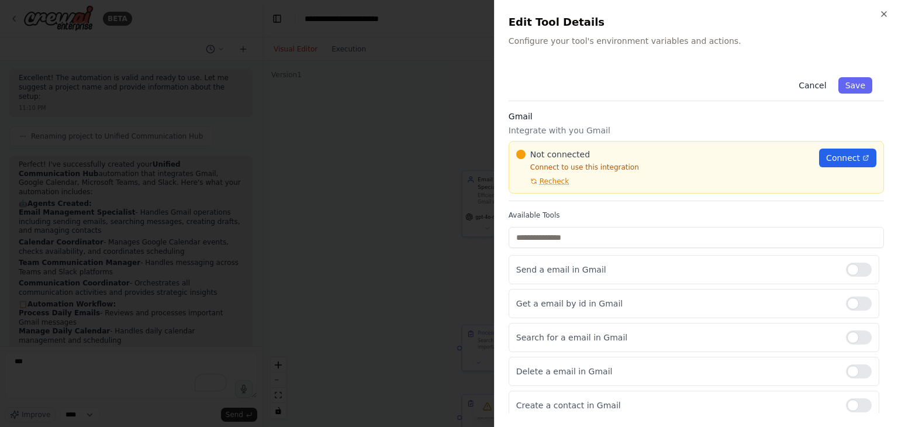
click at [800, 84] on button "Cancel" at bounding box center [813, 85] width 42 height 16
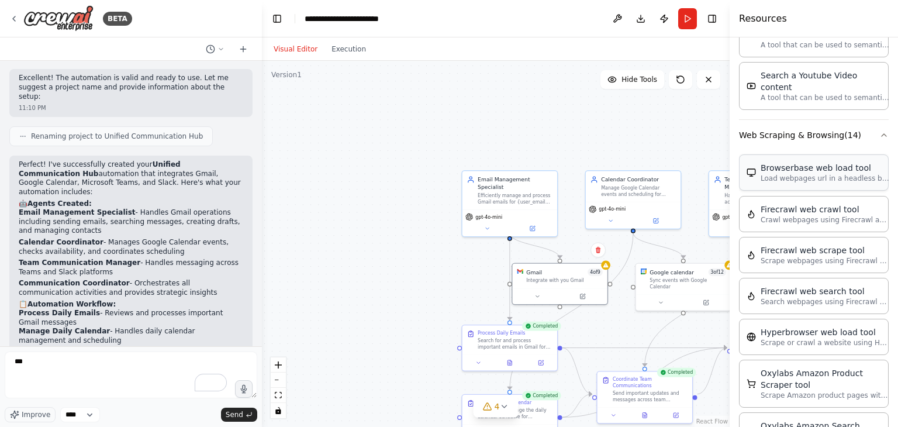
click at [786, 174] on p "Load webpages url in a headless browser using Browserbase and return the conten…" at bounding box center [825, 178] width 129 height 9
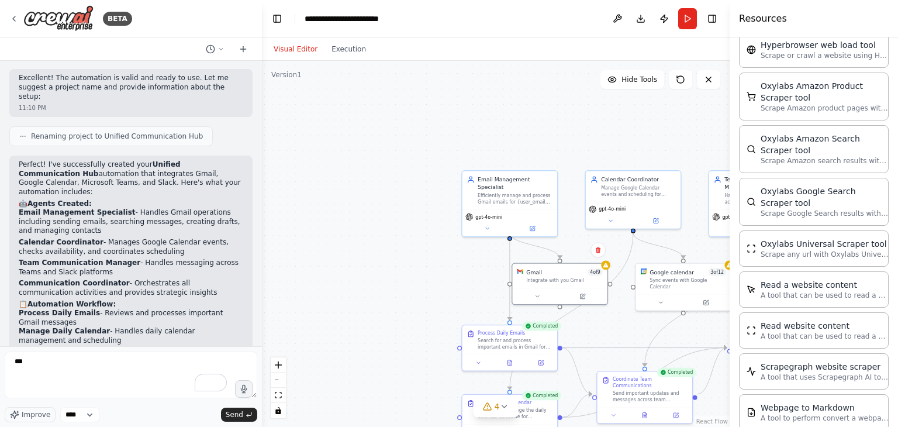
scroll to position [2462, 0]
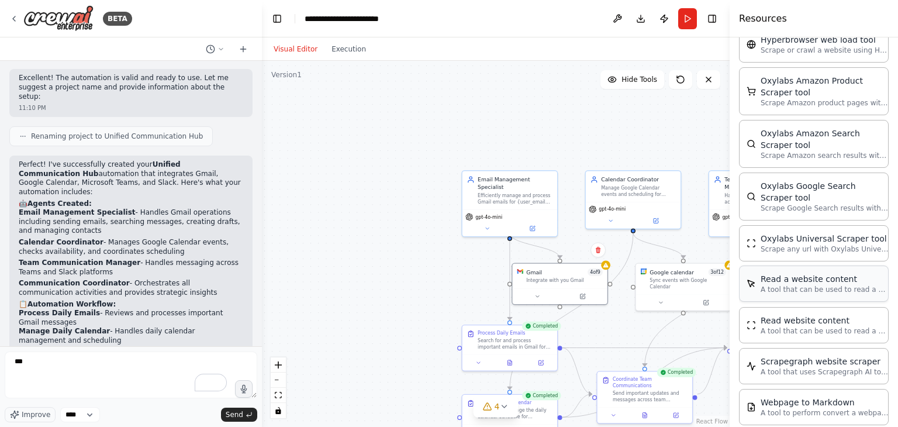
click at [790, 285] on p "A tool that can be used to read a website content." at bounding box center [825, 289] width 129 height 9
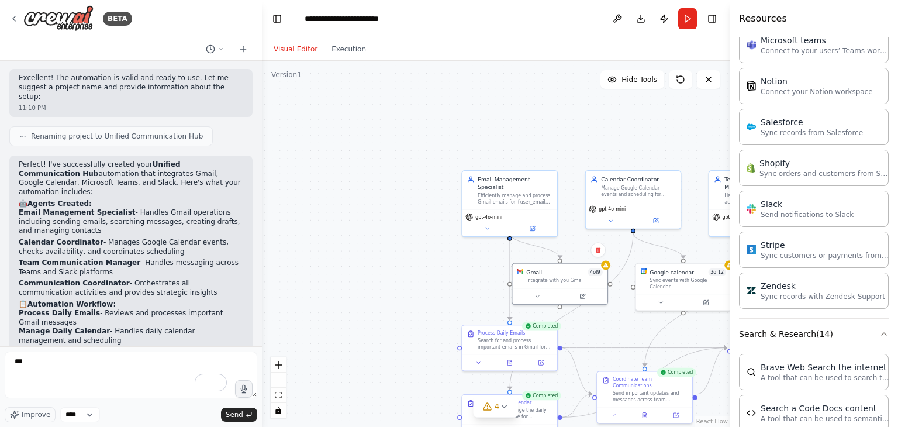
scroll to position [1322, 0]
click at [782, 129] on p "Sync records from Salesforce" at bounding box center [812, 132] width 102 height 9
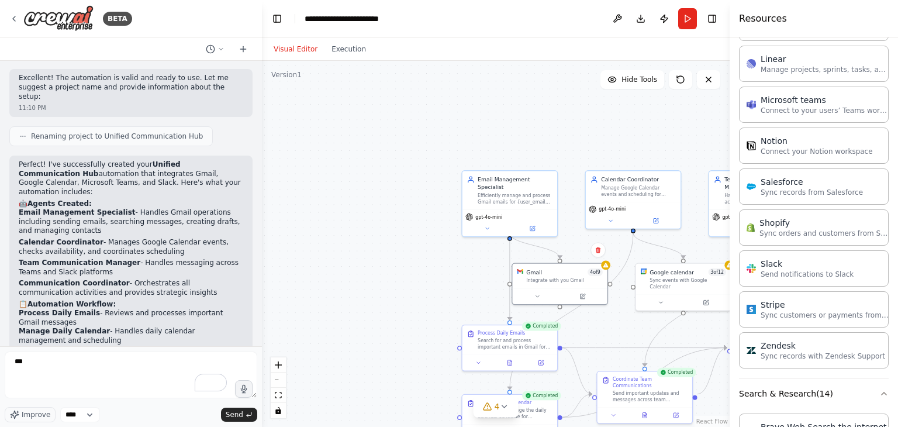
scroll to position [1147, 0]
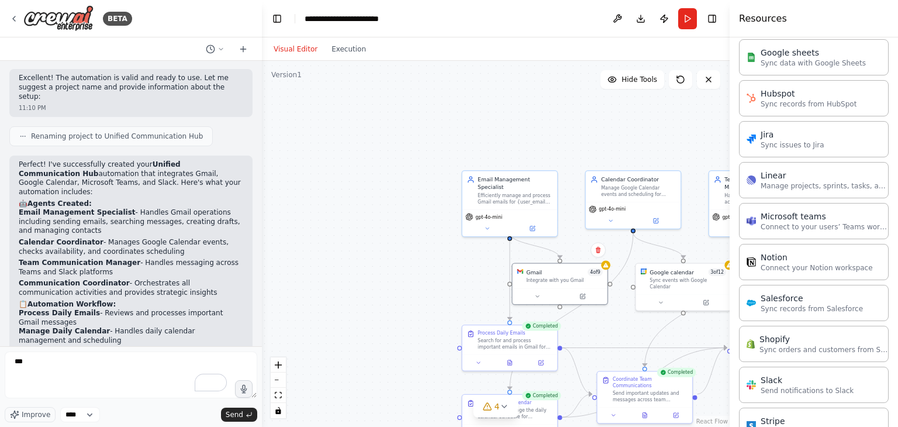
click at [779, 140] on p "Sync issues to Jira" at bounding box center [793, 144] width 64 height 9
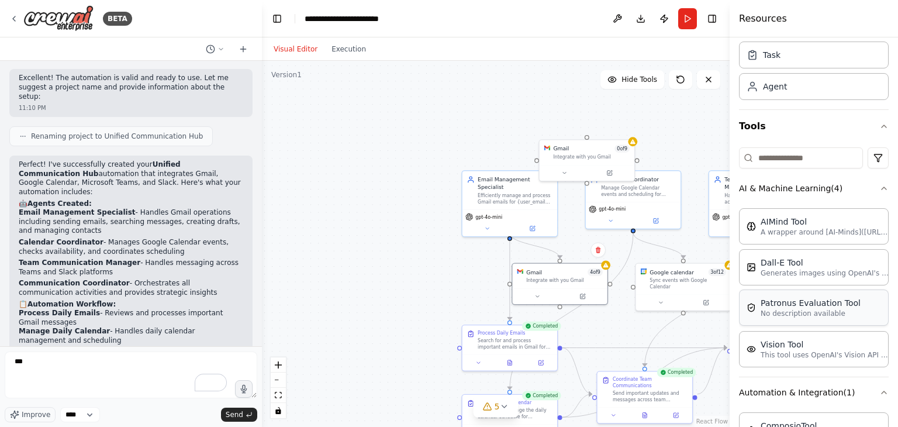
scroll to position [36, 0]
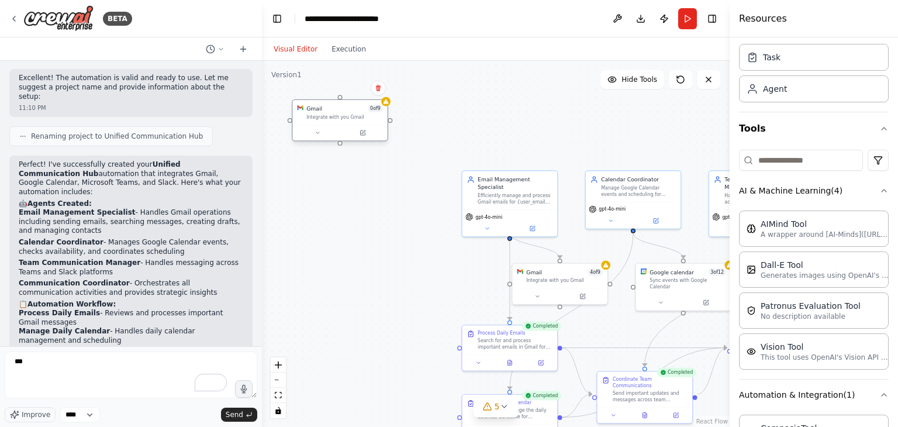
drag, startPoint x: 578, startPoint y: 157, endPoint x: 331, endPoint y: 116, distance: 250.1
click at [331, 116] on div "Integrate with you Gmail" at bounding box center [344, 117] width 77 height 6
drag, startPoint x: 655, startPoint y: 278, endPoint x: 309, endPoint y: 188, distance: 357.5
click at [309, 188] on div "Sync events with Google Calendar" at bounding box center [344, 190] width 77 height 12
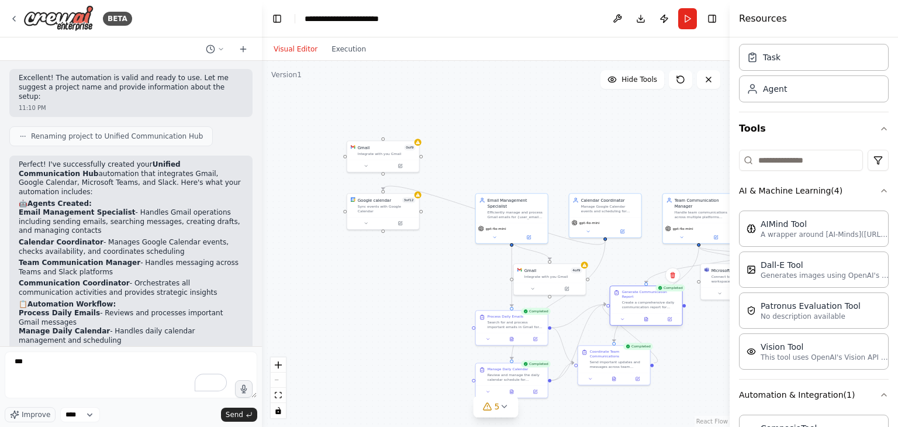
drag, startPoint x: 723, startPoint y: 326, endPoint x: 626, endPoint y: 304, distance: 99.4
click at [626, 304] on div "Create a comprehensive daily communication report for {user_name} that synthesi…" at bounding box center [650, 304] width 57 height 9
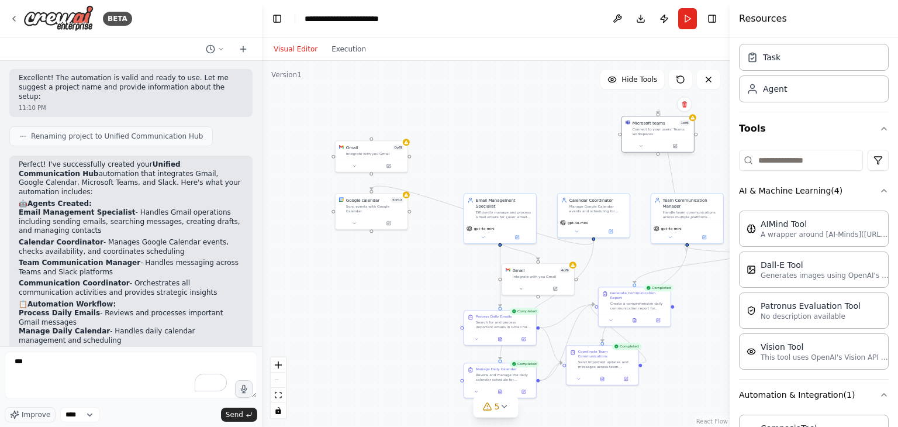
drag, startPoint x: 716, startPoint y: 281, endPoint x: 640, endPoint y: 134, distance: 165.8
click at [640, 134] on div "Connect to your users’ Teams workspaces" at bounding box center [662, 131] width 58 height 9
drag, startPoint x: 601, startPoint y: 212, endPoint x: 553, endPoint y: 118, distance: 105.6
click at [553, 118] on div "Calendar Coordinator Manage Google Calendar events and scheduling for {user_nam…" at bounding box center [547, 110] width 72 height 23
drag, startPoint x: 513, startPoint y: 216, endPoint x: 617, endPoint y: 199, distance: 105.5
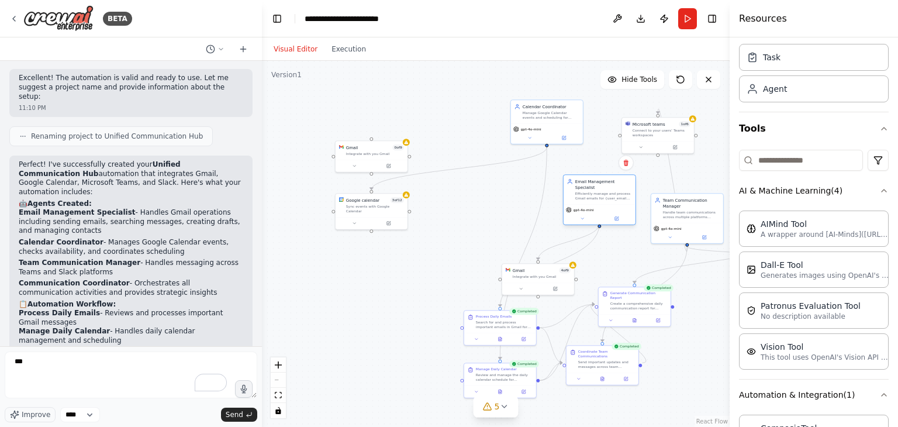
click at [617, 204] on div "gpt-4o-mini" at bounding box center [600, 214] width 72 height 20
drag, startPoint x: 541, startPoint y: 285, endPoint x: 486, endPoint y: 218, distance: 86.4
click at [486, 218] on div at bounding box center [483, 223] width 72 height 12
drag, startPoint x: 488, startPoint y: 320, endPoint x: 480, endPoint y: 264, distance: 56.7
click at [480, 264] on div "Search for and process important emails in Gmail for {user_email}. Focus on ema…" at bounding box center [498, 264] width 57 height 9
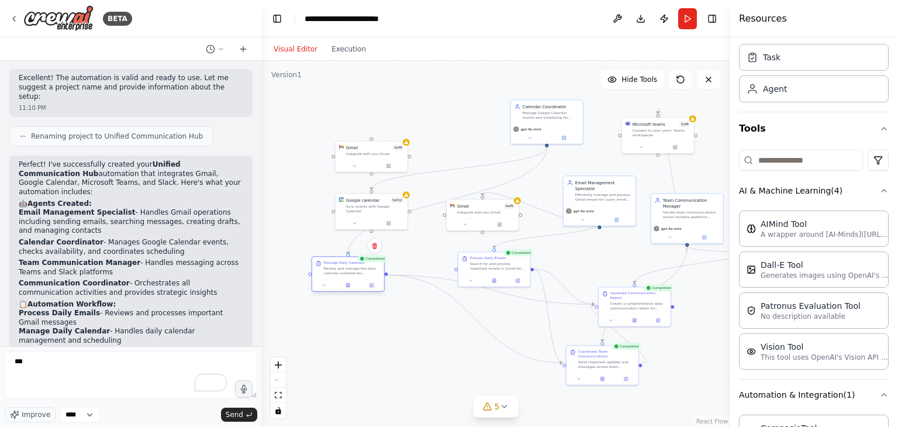
drag, startPoint x: 478, startPoint y: 377, endPoint x: 326, endPoint y: 271, distance: 185.2
click at [326, 271] on div "Review and manage the daily calendar schedule for {user_name}. List today's eve…" at bounding box center [352, 270] width 57 height 9
drag, startPoint x: 613, startPoint y: 367, endPoint x: 674, endPoint y: 377, distance: 61.6
click at [674, 377] on div "Coordinate Team Communications Send important updates and messages across team …" at bounding box center [670, 369] width 72 height 27
click at [696, 347] on icon at bounding box center [696, 345] width 5 height 6
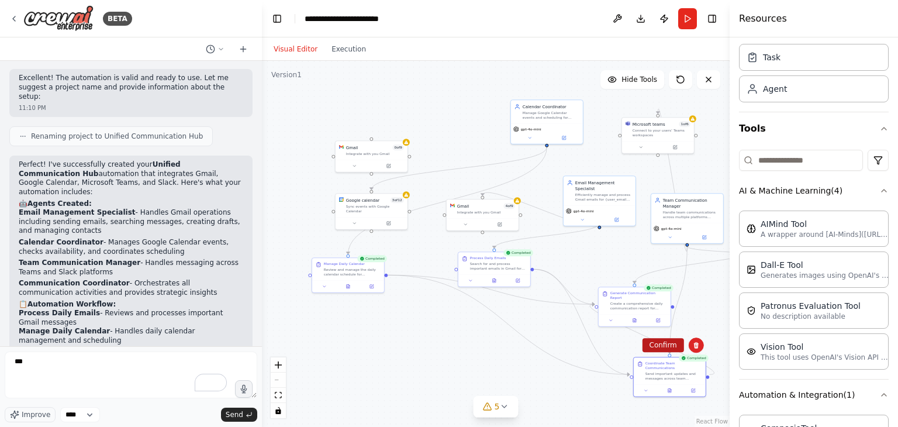
click at [668, 345] on button "Confirm" at bounding box center [664, 345] width 42 height 14
drag, startPoint x: 636, startPoint y: 302, endPoint x: 641, endPoint y: 360, distance: 58.1
click at [641, 360] on div "Create a comprehensive daily communication report for {user_name} that synthesi…" at bounding box center [644, 362] width 57 height 9
click at [668, 338] on button at bounding box center [667, 333] width 15 height 15
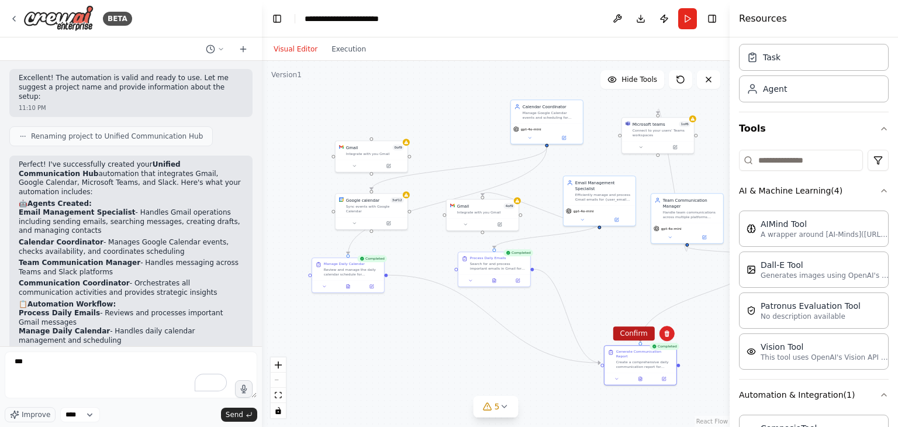
click at [632, 336] on button "Confirm" at bounding box center [634, 333] width 42 height 14
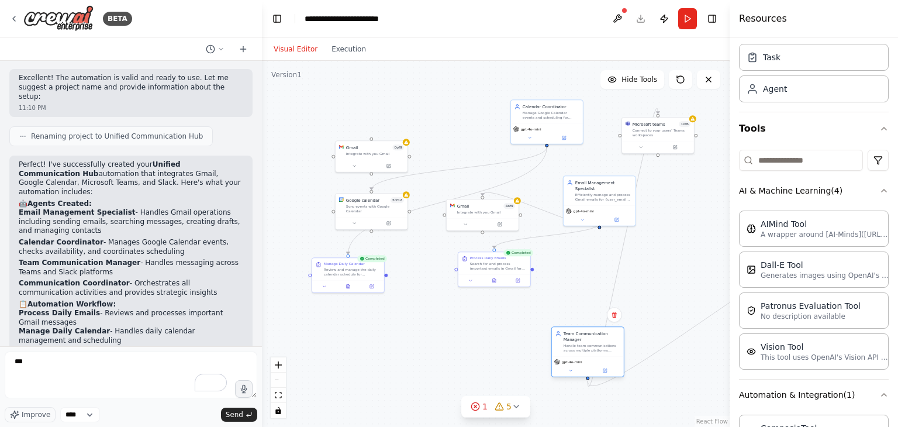
drag, startPoint x: 671, startPoint y: 211, endPoint x: 571, endPoint y: 347, distance: 169.5
click at [571, 347] on div "Handle team communications across multiple platforms including Teams and Slack …" at bounding box center [592, 347] width 57 height 9
click at [613, 317] on icon at bounding box center [614, 315] width 5 height 6
click at [588, 320] on button "Confirm" at bounding box center [582, 315] width 42 height 14
drag, startPoint x: 600, startPoint y: 191, endPoint x: 625, endPoint y: 330, distance: 141.4
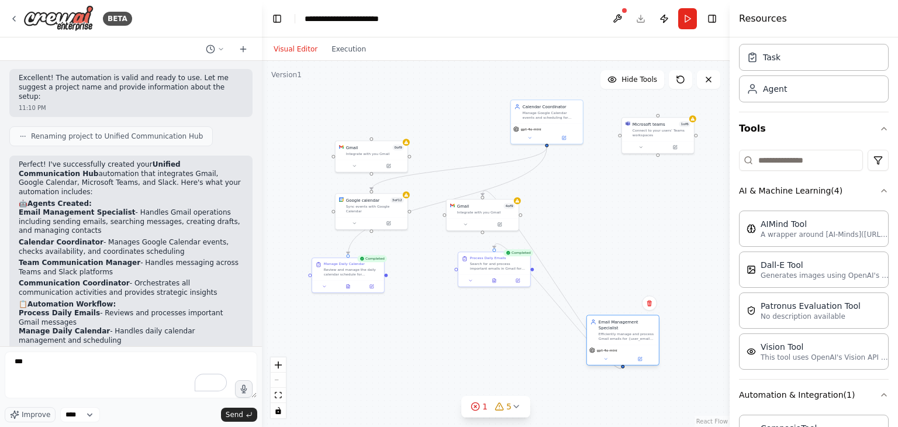
click at [625, 332] on div "Efficiently manage and process Gmail emails for {user_email}, including sending…" at bounding box center [627, 336] width 57 height 9
click at [650, 303] on icon at bounding box center [649, 302] width 7 height 7
click at [613, 303] on button "Confirm" at bounding box center [617, 303] width 42 height 14
drag, startPoint x: 482, startPoint y: 219, endPoint x: 643, endPoint y: 241, distance: 161.8
click at [643, 241] on div at bounding box center [641, 246] width 72 height 12
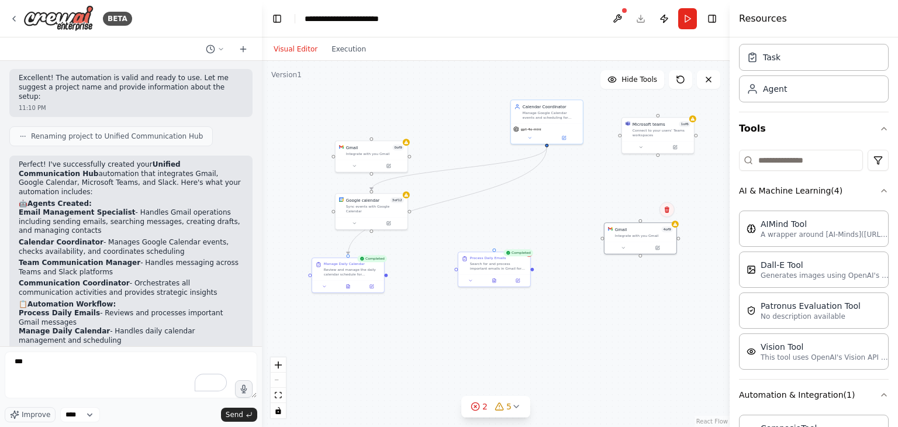
click at [669, 211] on icon at bounding box center [667, 209] width 5 height 6
click at [671, 212] on icon at bounding box center [667, 208] width 7 height 7
click at [627, 214] on button "Confirm" at bounding box center [635, 209] width 42 height 14
drag, startPoint x: 649, startPoint y: 140, endPoint x: 617, endPoint y: 299, distance: 162.8
click at [617, 299] on div at bounding box center [624, 303] width 72 height 12
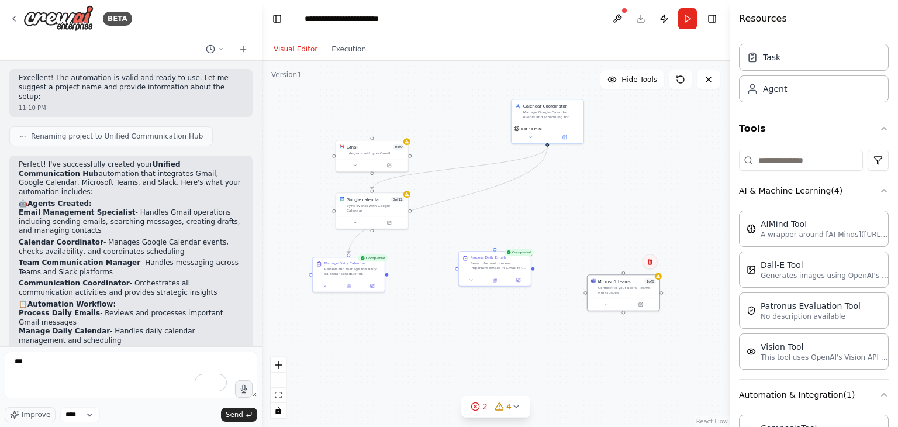
click at [648, 263] on icon at bounding box center [650, 261] width 5 height 6
click at [650, 261] on icon at bounding box center [650, 261] width 5 height 6
click at [624, 260] on button "Confirm" at bounding box center [617, 261] width 42 height 14
drag, startPoint x: 561, startPoint y: 122, endPoint x: 557, endPoint y: 135, distance: 14.1
click at [557, 135] on div "gpt-4o-mini" at bounding box center [542, 143] width 72 height 20
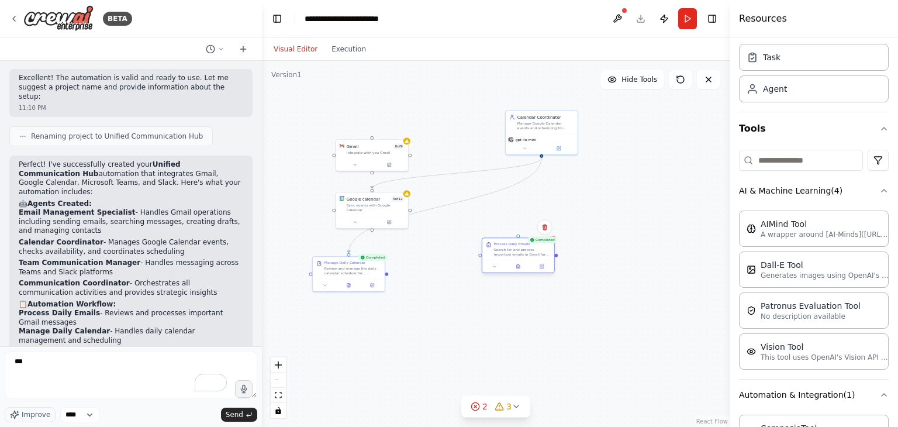
drag, startPoint x: 491, startPoint y: 258, endPoint x: 516, endPoint y: 247, distance: 27.5
click at [516, 247] on div "Search for and process important emails in Gmail for {user_email}. Focus on ema…" at bounding box center [522, 251] width 57 height 9
drag, startPoint x: 578, startPoint y: 212, endPoint x: 582, endPoint y: 192, distance: 20.4
click at [582, 192] on div "Generates images using OpenAI's Dall-E model." at bounding box center [598, 194] width 58 height 9
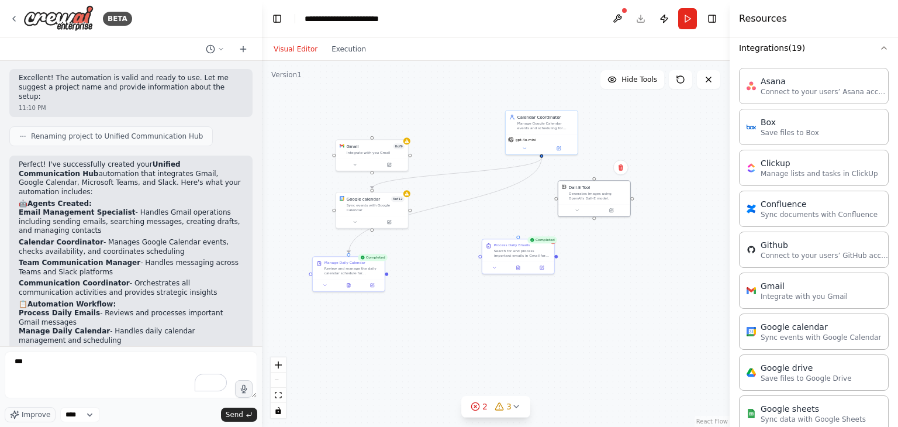
scroll to position [796, 0]
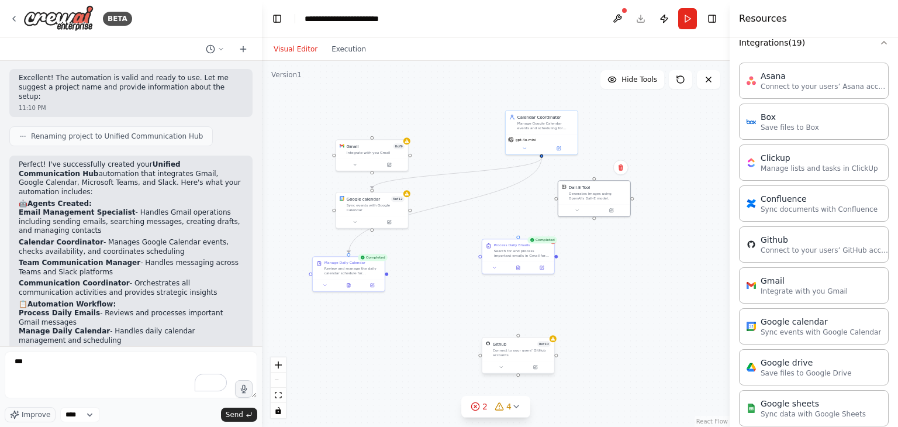
click at [510, 349] on div "Connect to your users’ GitHub accounts" at bounding box center [522, 352] width 58 height 9
click at [545, 328] on icon at bounding box center [545, 325] width 5 height 6
click at [500, 329] on button "Confirm" at bounding box center [512, 325] width 42 height 14
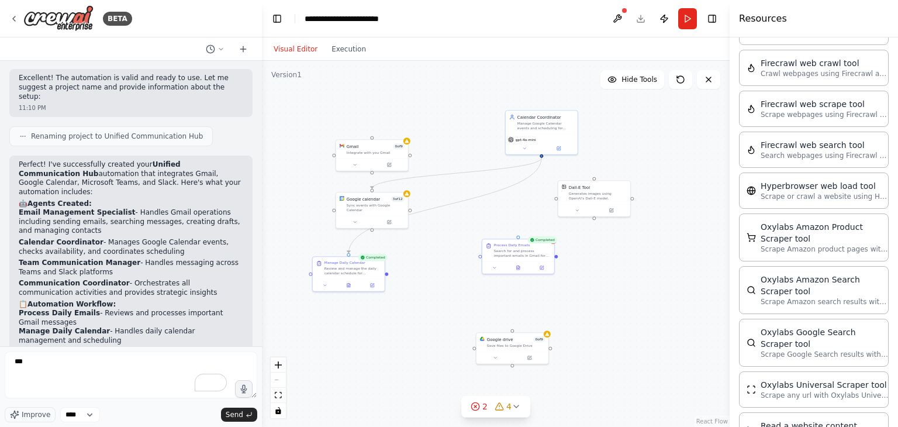
scroll to position [2492, 0]
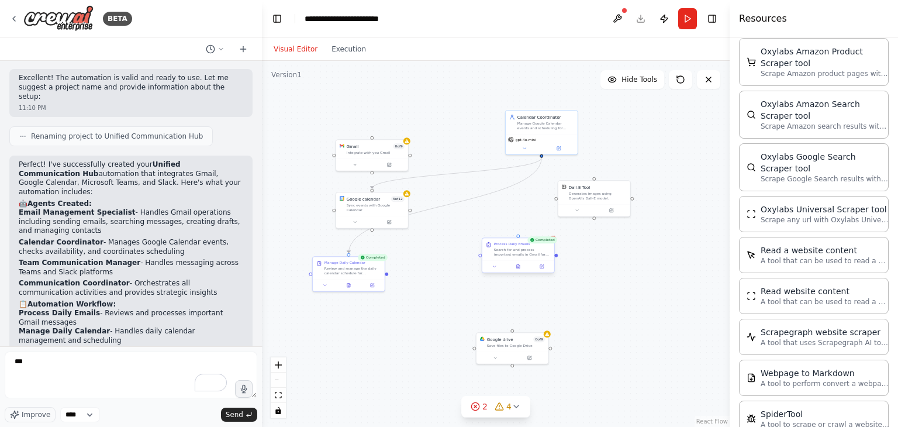
click at [530, 248] on div "Search for and process important emails in Gmail for {user_email}. Focus on ema…" at bounding box center [522, 251] width 57 height 9
click at [517, 248] on div "Search for and process important emails in Gmail for {user_email}. Focus on ema…" at bounding box center [522, 251] width 57 height 9
click at [519, 270] on div at bounding box center [518, 266] width 72 height 12
click at [518, 256] on div "Search for and process important emails in Gmail for {user_email}. Focus on ema…" at bounding box center [522, 251] width 57 height 9
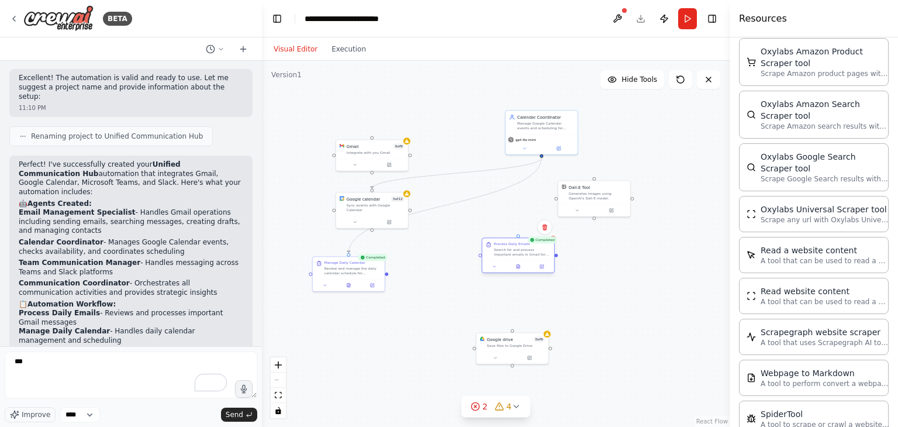
click at [518, 256] on div "Search for and process important emails in Gmail for {user_email}. Focus on ema…" at bounding box center [522, 251] width 57 height 9
click at [517, 254] on div "Search for and process important emails in Gmail for {user_email}. Focus on ema…" at bounding box center [522, 251] width 57 height 9
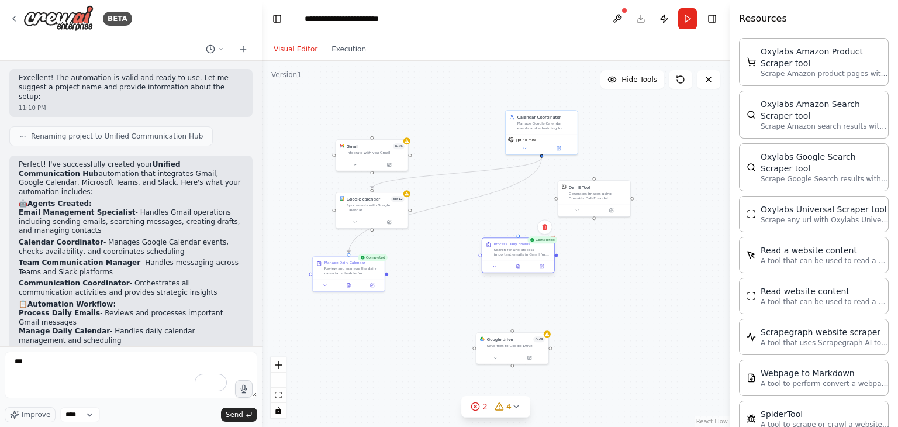
click at [517, 254] on div "Search for and process important emails in Gmail for {user_email}. Focus on ema…" at bounding box center [522, 251] width 57 height 9
click at [231, 415] on span "Send" at bounding box center [235, 414] width 18 height 9
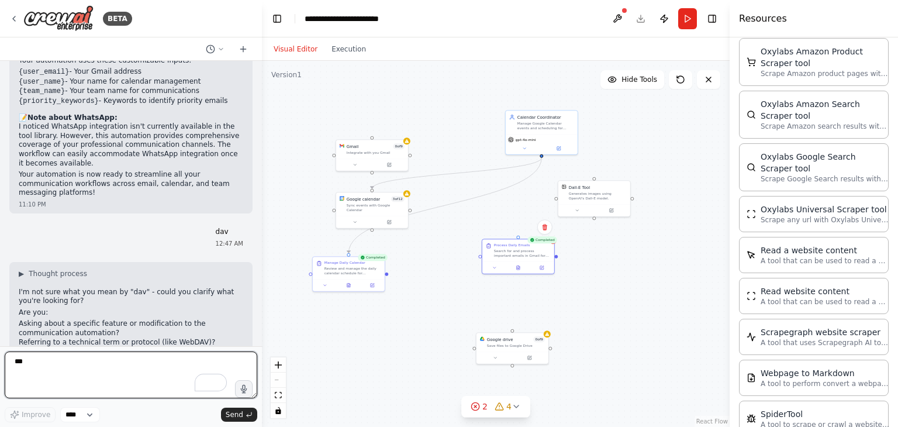
scroll to position [1394, 0]
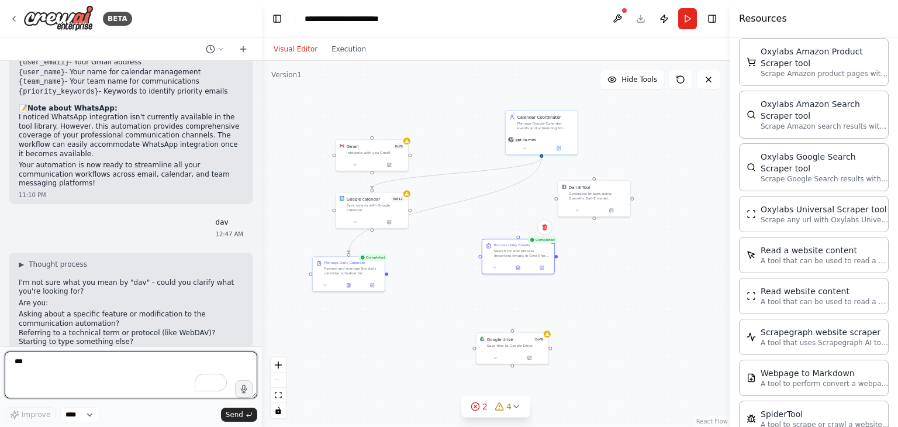
click at [137, 358] on textarea "***" at bounding box center [131, 374] width 253 height 47
type textarea "**********"
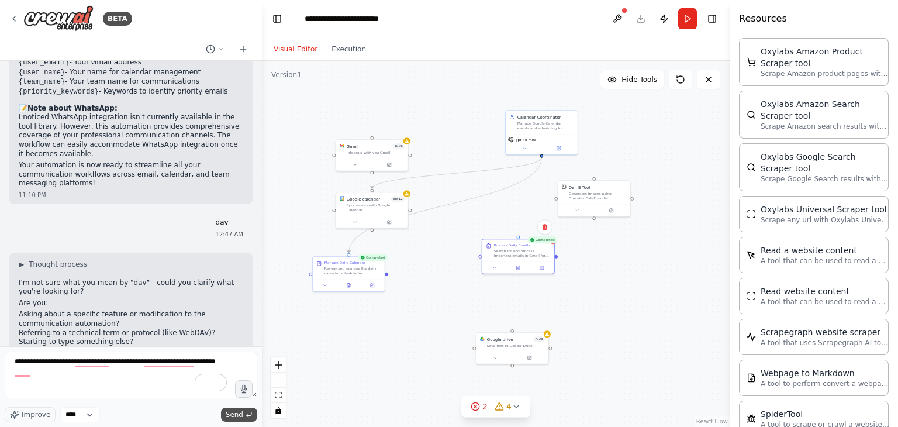
click at [239, 415] on span "Send" at bounding box center [235, 414] width 18 height 9
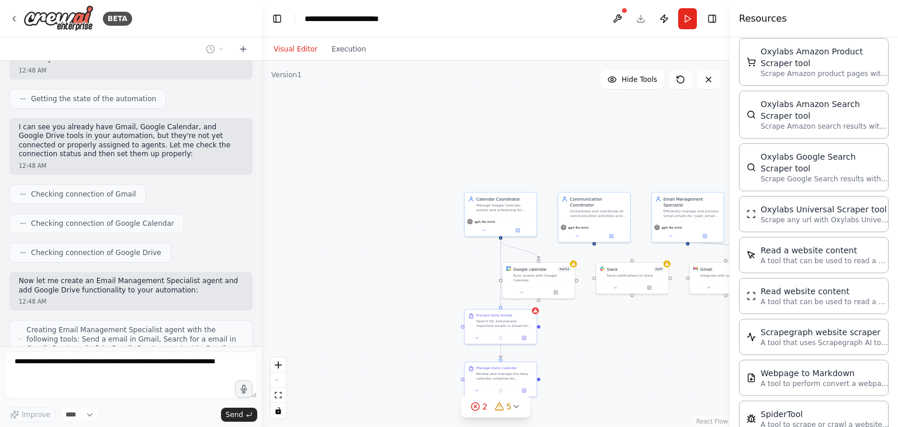
scroll to position [1906, 0]
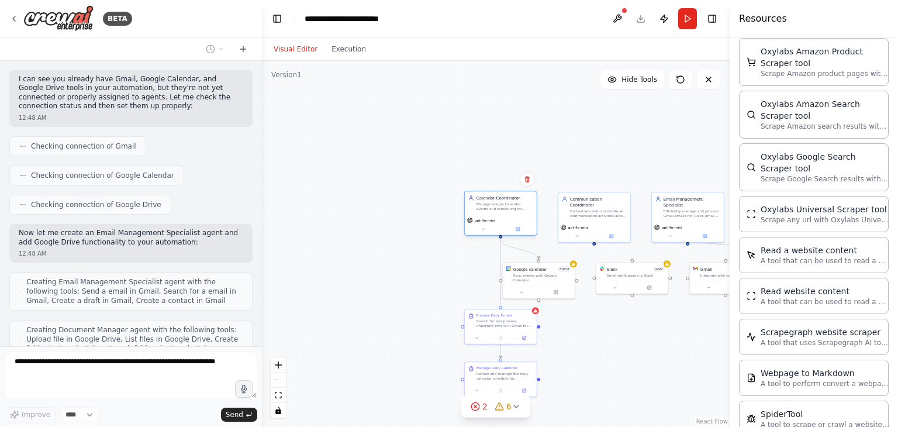
click at [482, 204] on div "Manage Google Calendar events and scheduling for {user_name}, including creatin…" at bounding box center [505, 206] width 57 height 9
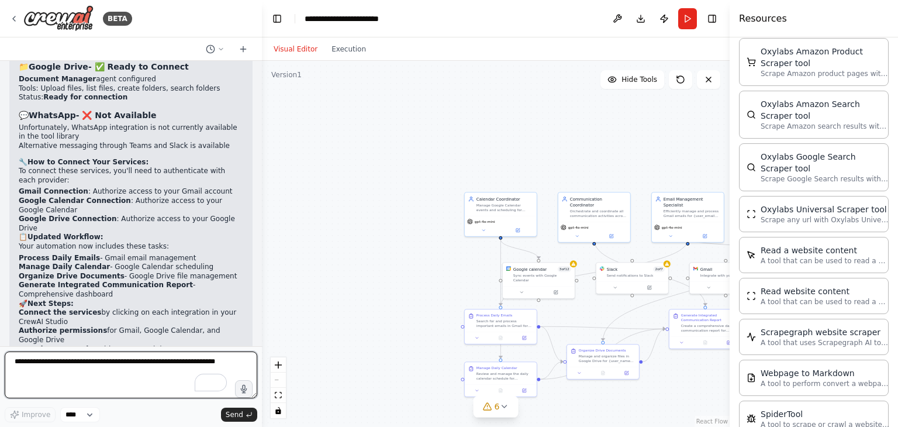
scroll to position [2651, 0]
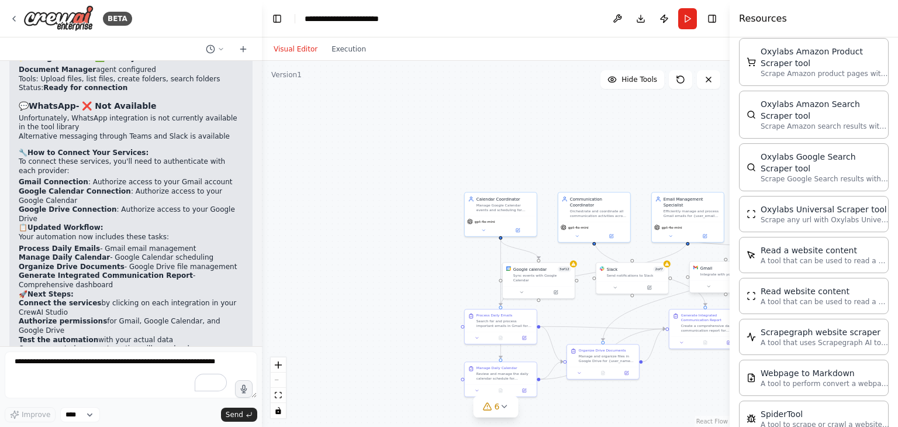
click at [707, 274] on div "Integrate with you Gmail" at bounding box center [730, 274] width 58 height 5
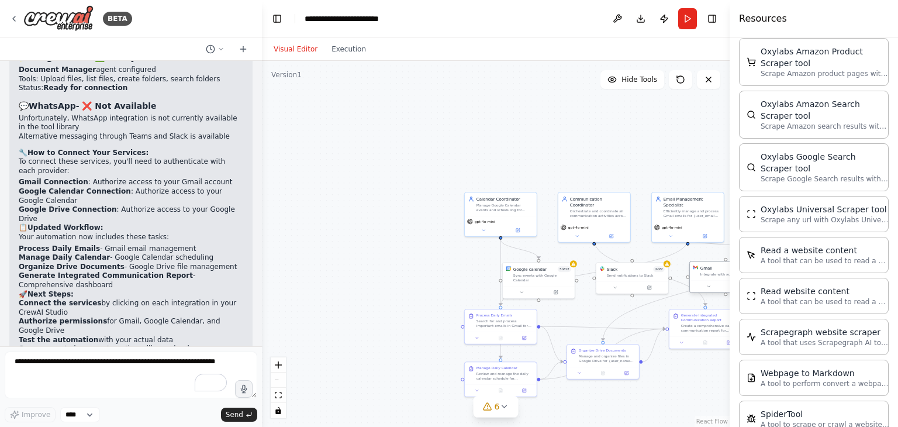
click at [707, 274] on div "Integrate with you Gmail" at bounding box center [730, 274] width 58 height 5
click at [488, 319] on div "Search for and process important emails in Gmail for {user_email}. Focus on ema…" at bounding box center [505, 322] width 57 height 9
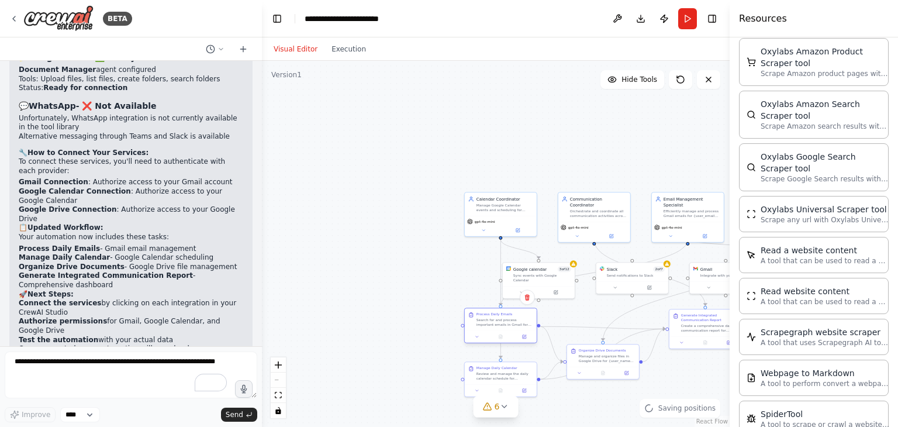
click at [488, 319] on div "Search for and process important emails in Gmail for {user_email}. Focus on ema…" at bounding box center [505, 322] width 57 height 9
click at [603, 357] on div "Manage and organize files in Google Drive for {user_name}. List recent files, c…" at bounding box center [607, 357] width 57 height 9
click at [582, 208] on div "Orchestrate and coordinate all communication activities across email, calendar,…" at bounding box center [598, 212] width 57 height 9
click at [497, 208] on div "Manage Google Calendar events and scheduling for {user_name}, including creatin…" at bounding box center [505, 206] width 57 height 9
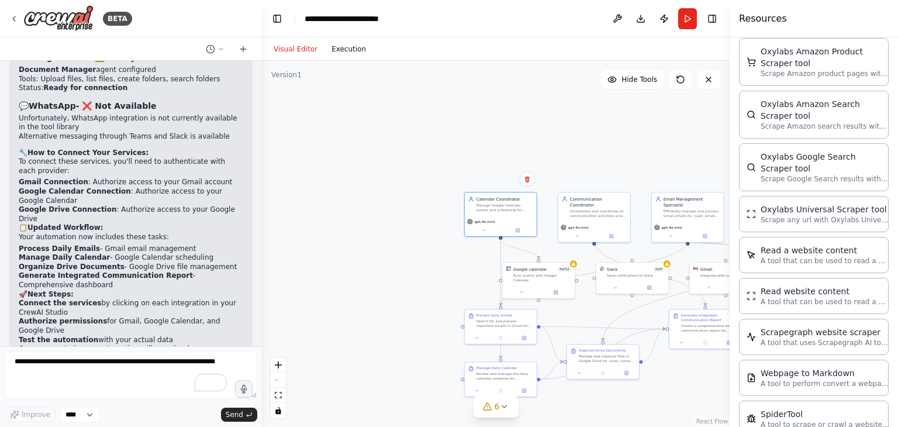
click at [341, 47] on button "Execution" at bounding box center [349, 49] width 49 height 14
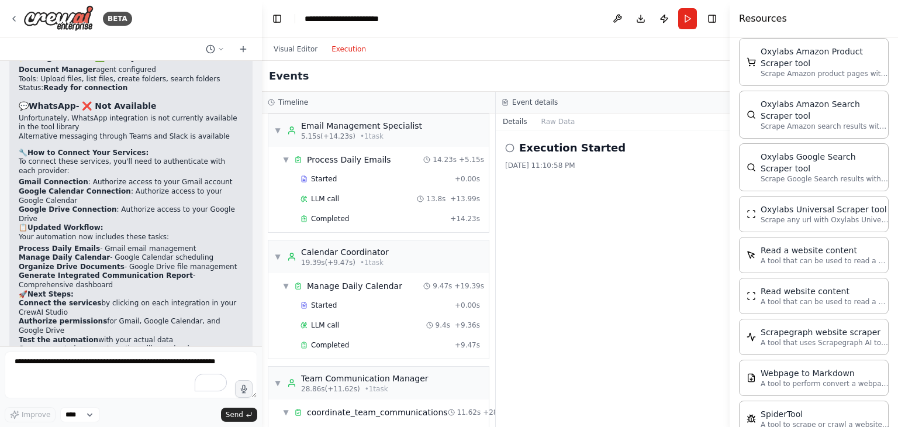
scroll to position [0, 0]
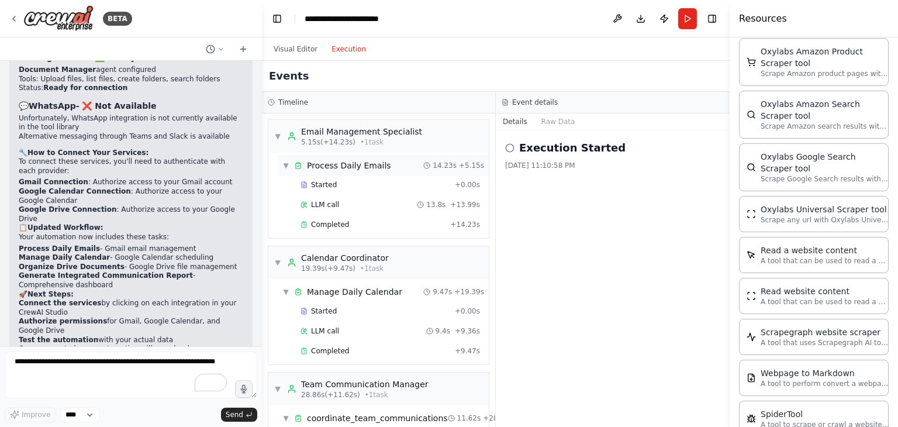
click at [356, 165] on div "Process Daily Emails" at bounding box center [349, 166] width 84 height 12
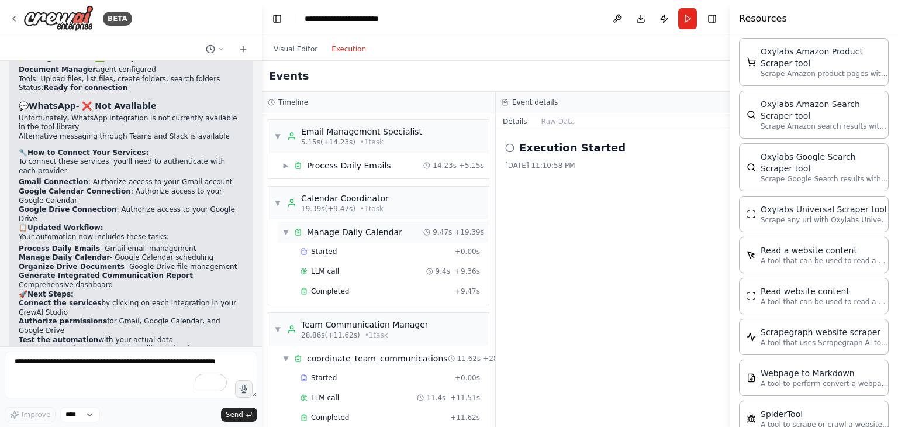
click at [337, 235] on div "Manage Daily Calendar" at bounding box center [354, 232] width 95 height 12
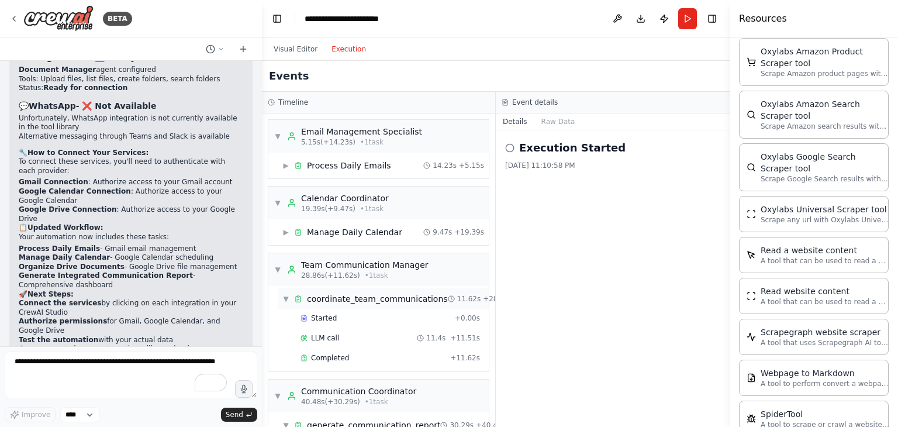
click at [335, 300] on div "coordinate_team_communications" at bounding box center [377, 299] width 141 height 12
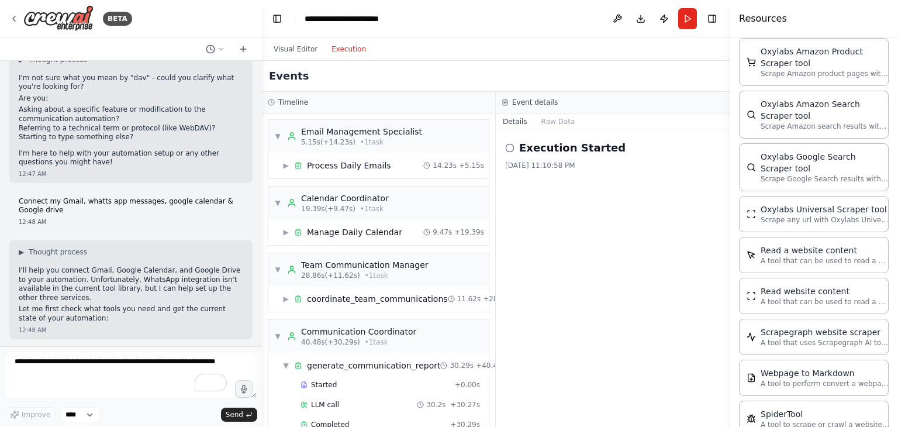
scroll to position [1365, 0]
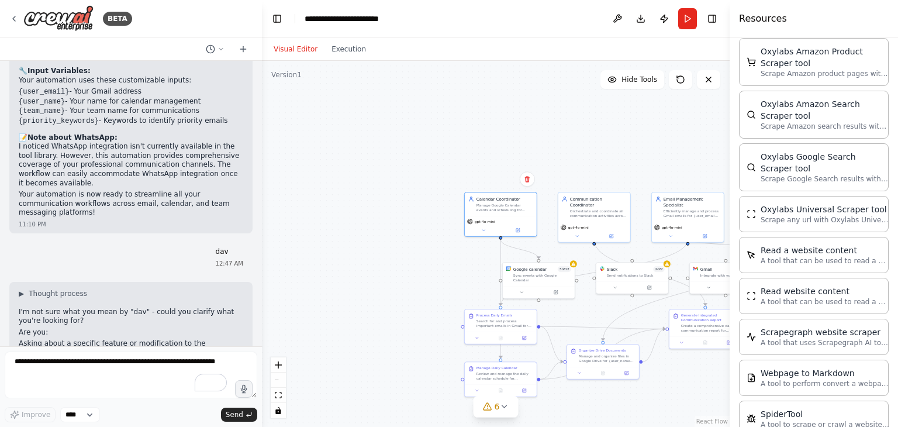
click at [288, 52] on button "Visual Editor" at bounding box center [296, 49] width 58 height 14
click at [277, 18] on button "Toggle Left Sidebar" at bounding box center [277, 19] width 16 height 16
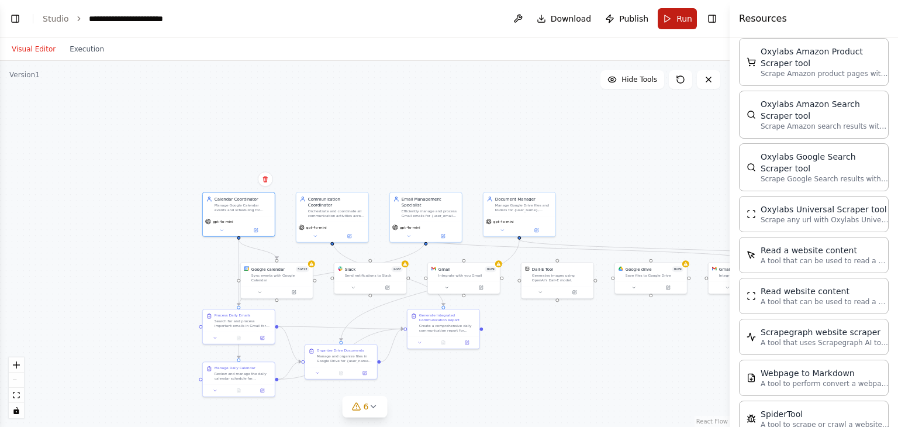
click at [667, 21] on button "Run" at bounding box center [677, 18] width 39 height 21
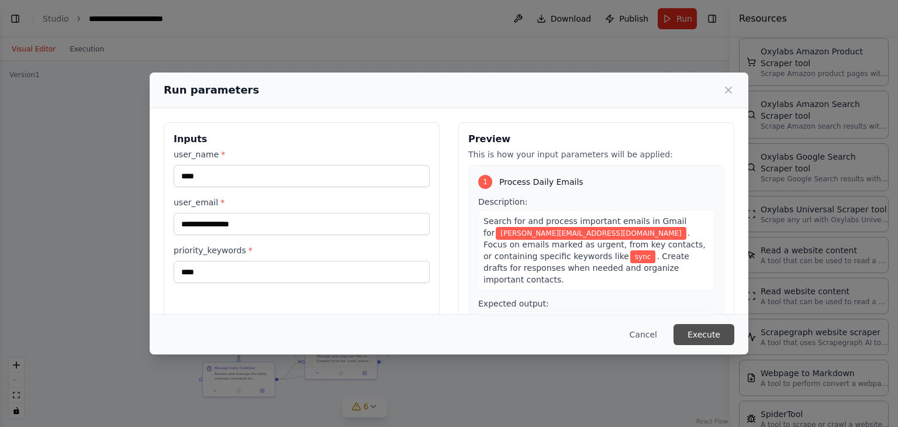
click at [708, 332] on button "Execute" at bounding box center [704, 334] width 61 height 21
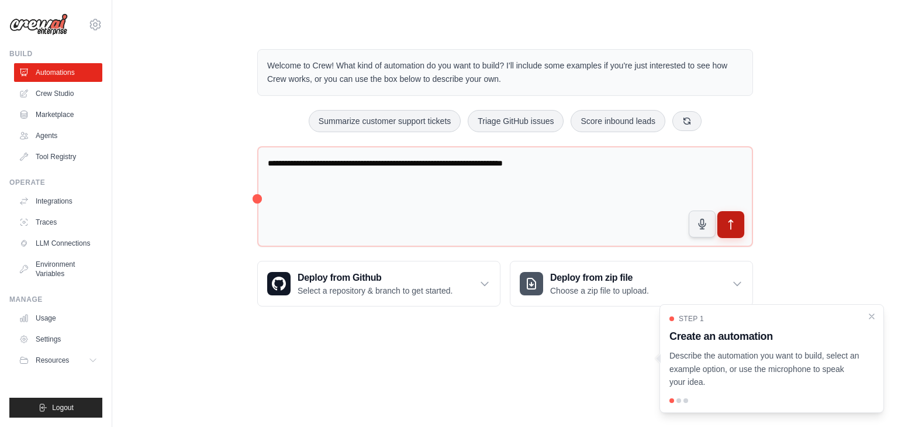
click at [735, 223] on icon "submit" at bounding box center [731, 225] width 12 height 12
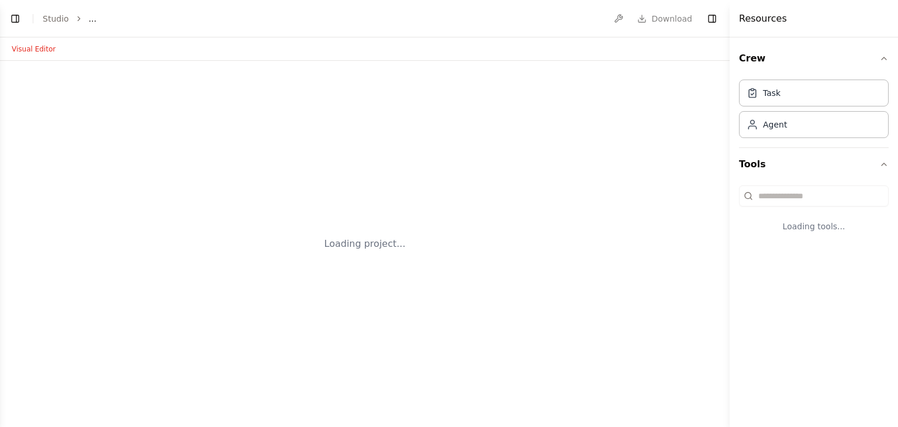
select select "****"
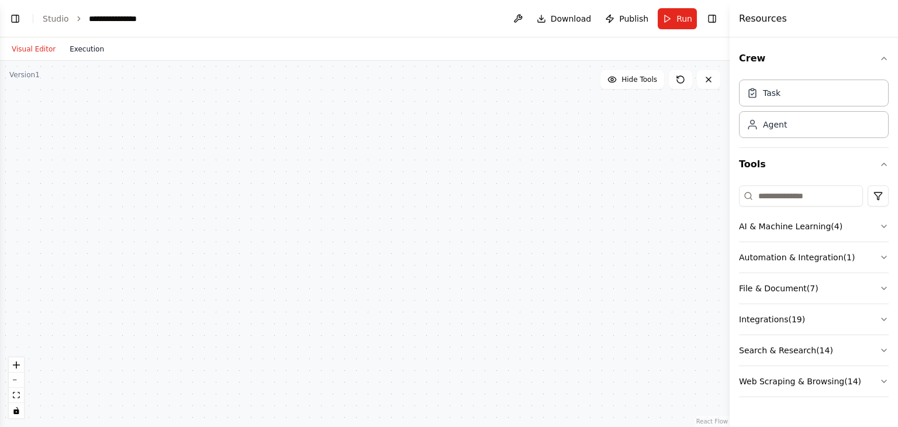
scroll to position [15, 0]
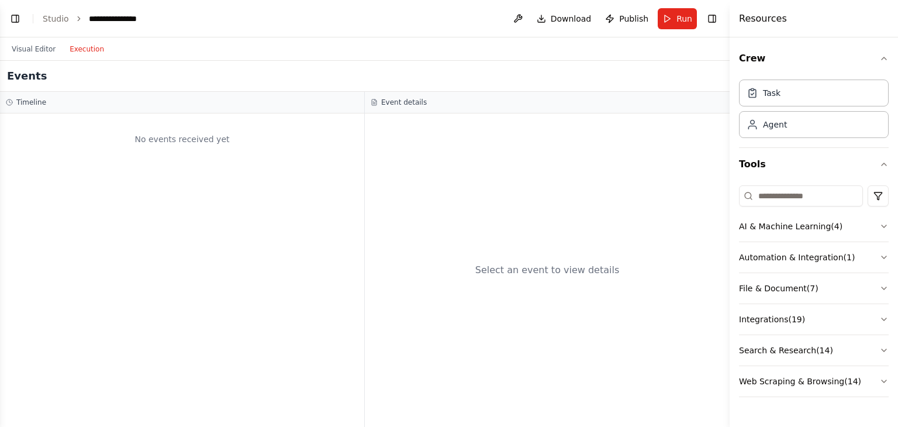
click at [82, 47] on button "Execution" at bounding box center [87, 49] width 49 height 14
click at [19, 45] on button "Visual Editor" at bounding box center [34, 49] width 58 height 14
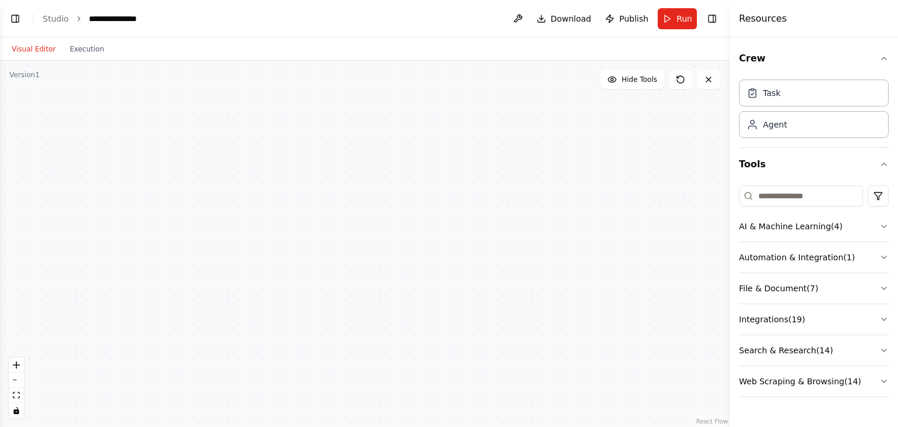
scroll to position [73, 0]
click at [673, 26] on button "Run" at bounding box center [677, 18] width 39 height 21
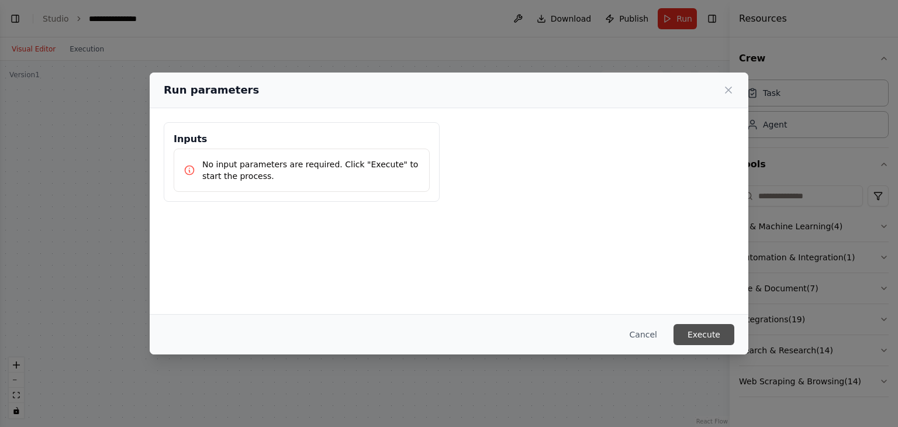
scroll to position [110, 0]
click at [703, 339] on button "Execute" at bounding box center [704, 334] width 61 height 21
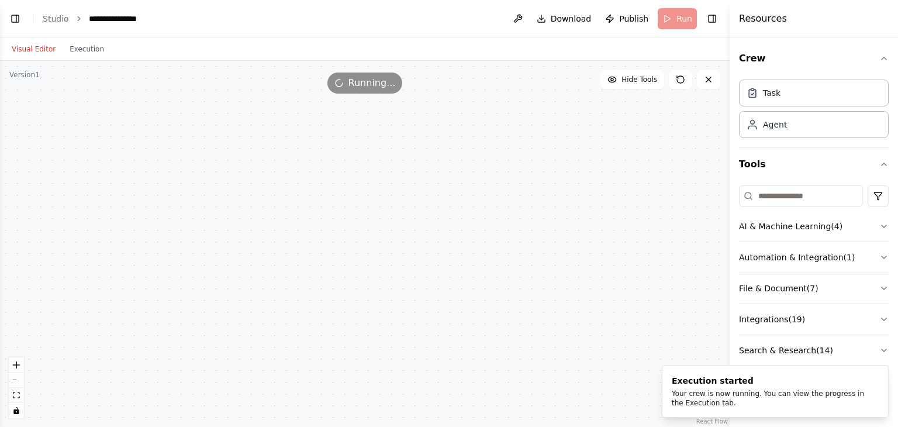
scroll to position [236, 0]
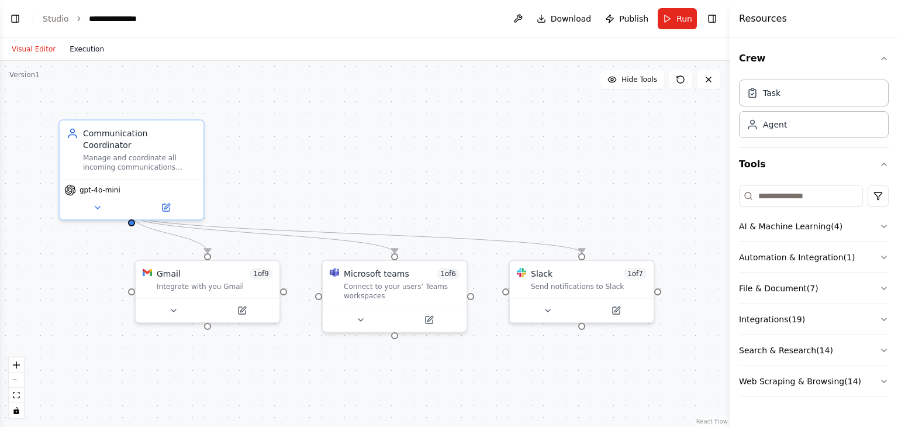
click at [90, 50] on button "Execution" at bounding box center [87, 49] width 49 height 14
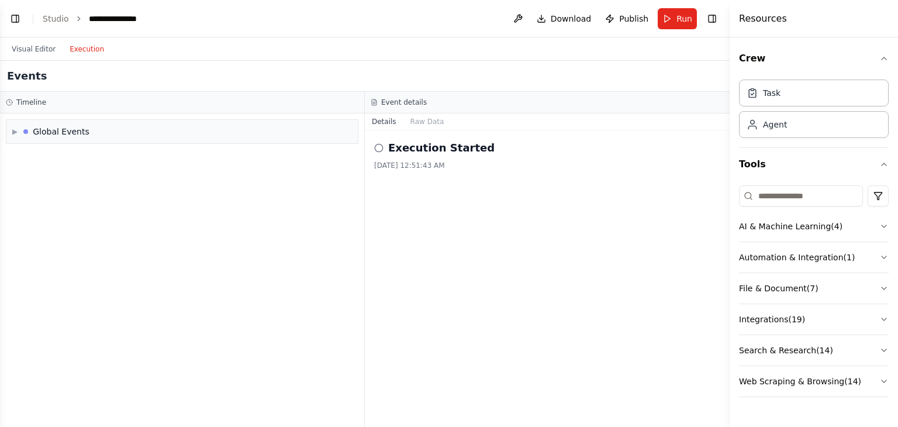
scroll to position [350, 0]
click at [40, 42] on button "Visual Editor" at bounding box center [34, 49] width 58 height 14
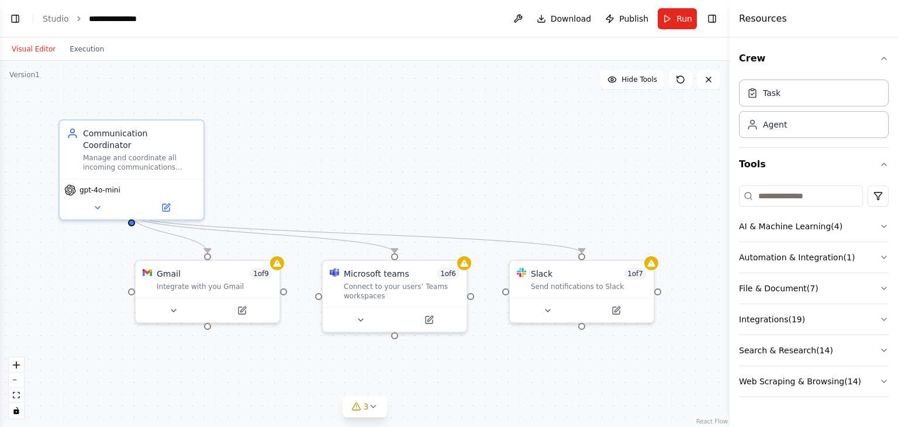
scroll to position [388, 0]
click at [172, 281] on div "Integrate with you Gmail" at bounding box center [215, 284] width 116 height 9
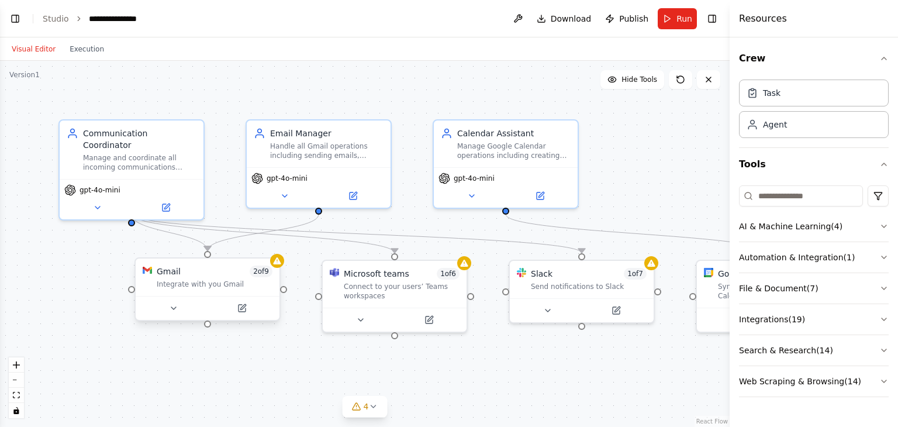
click at [172, 281] on div "Integrate with you Gmail" at bounding box center [215, 284] width 116 height 9
click at [243, 309] on icon at bounding box center [242, 308] width 7 height 7
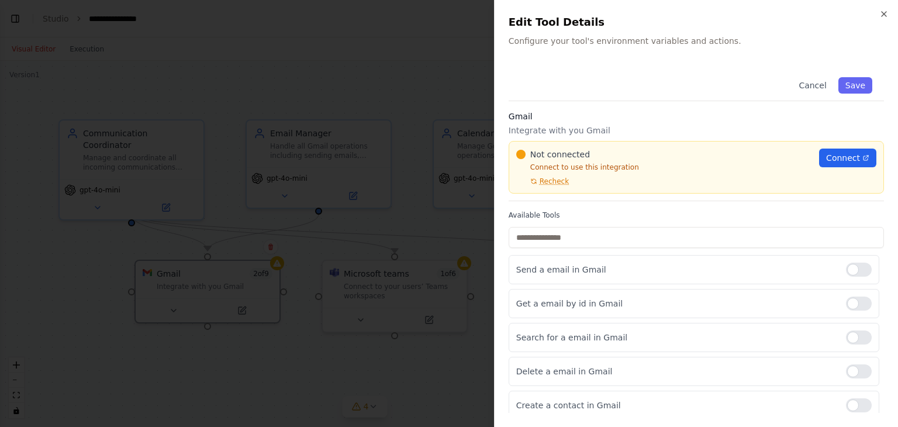
scroll to position [465, 0]
click at [834, 161] on span "Connect" at bounding box center [843, 158] width 34 height 12
click at [837, 157] on span "Connect" at bounding box center [843, 158] width 34 height 12
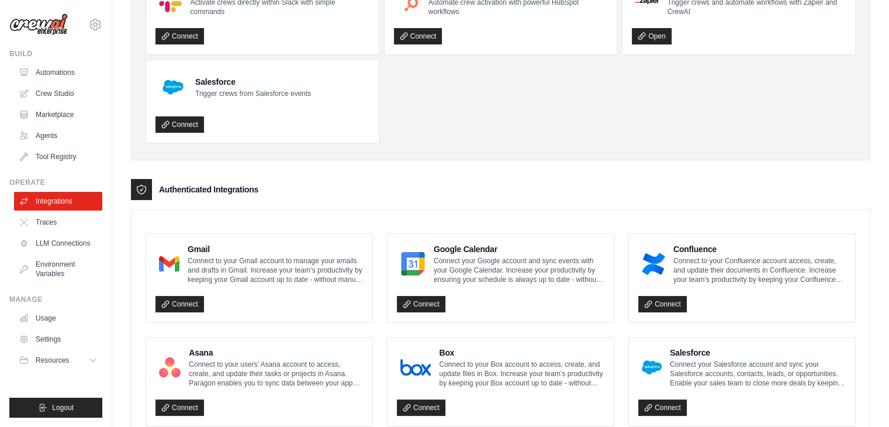
scroll to position [117, 0]
click at [181, 303] on link "Connect" at bounding box center [180, 304] width 49 height 16
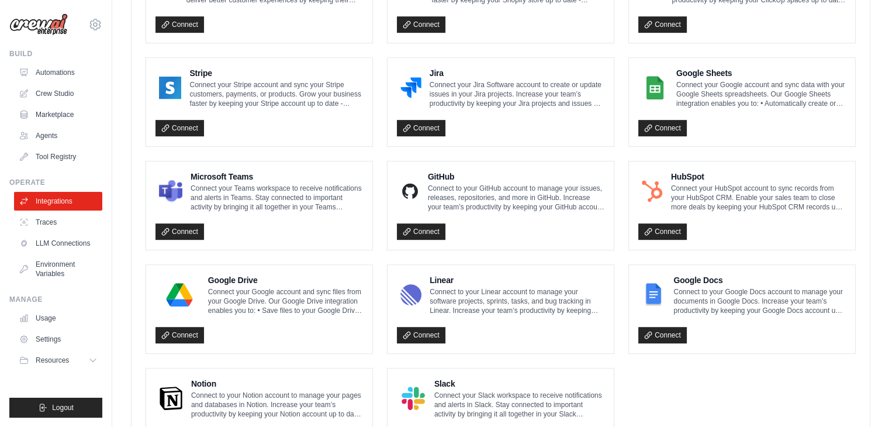
scroll to position [667, 0]
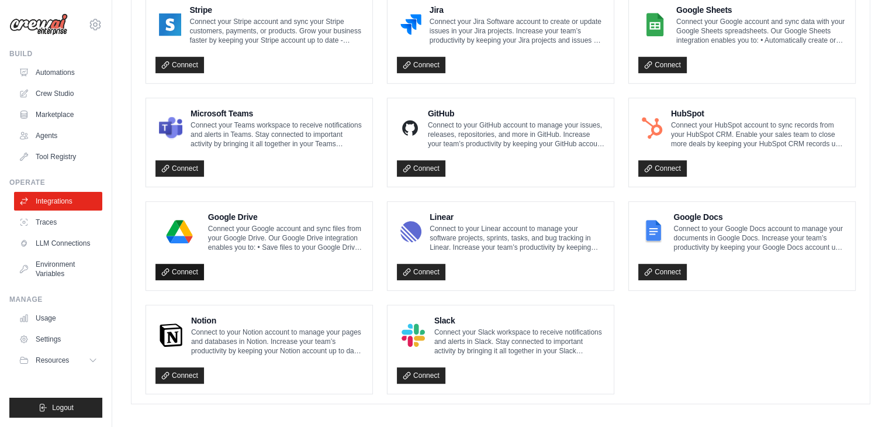
click at [172, 266] on link "Connect" at bounding box center [180, 272] width 49 height 16
click at [49, 343] on link "Settings" at bounding box center [59, 339] width 88 height 19
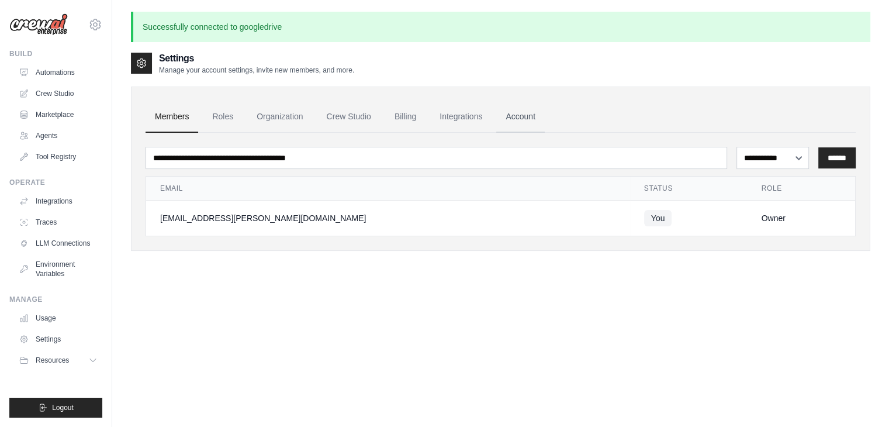
click at [545, 119] on link "Account" at bounding box center [520, 117] width 49 height 32
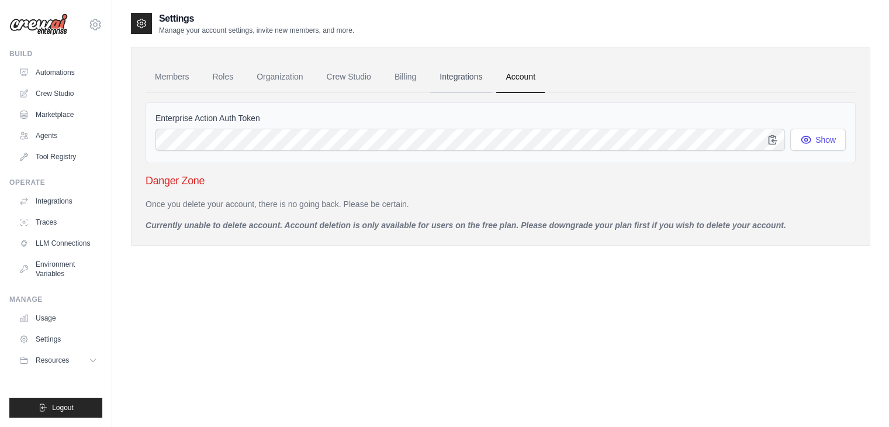
click at [473, 77] on link "Integrations" at bounding box center [460, 77] width 61 height 32
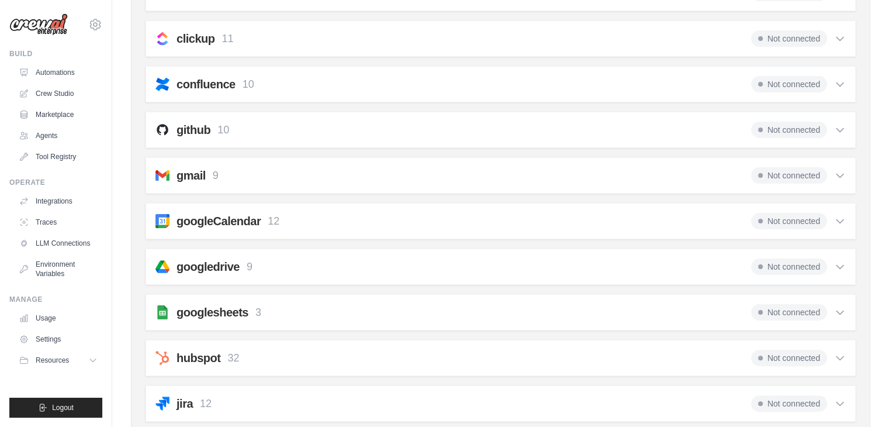
scroll to position [234, 0]
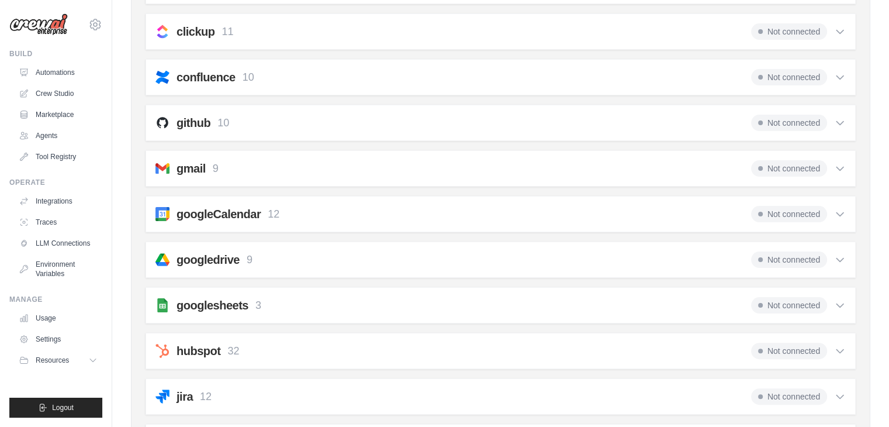
click at [837, 168] on icon at bounding box center [840, 169] width 12 height 12
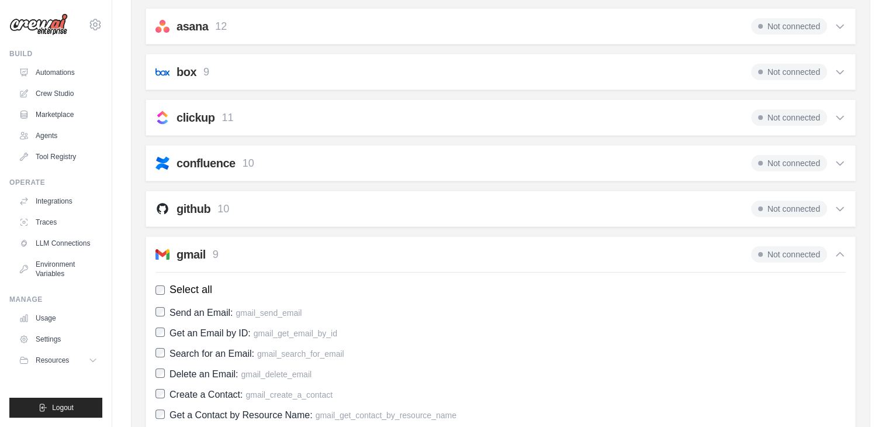
scroll to position [0, 0]
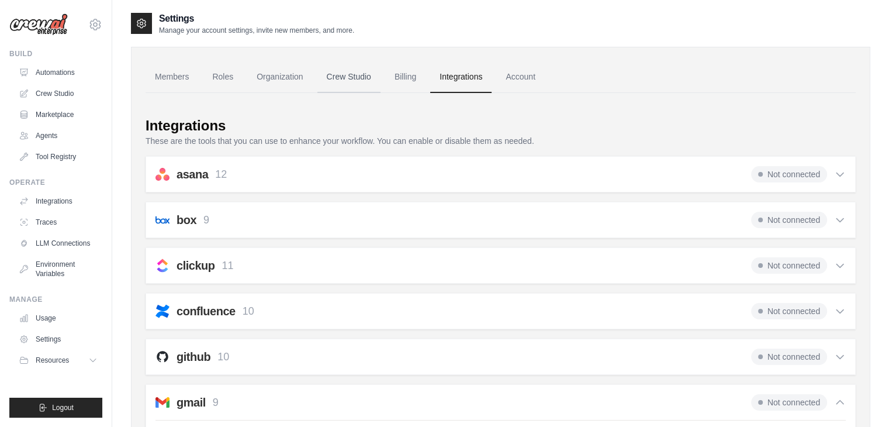
click at [361, 80] on link "Crew Studio" at bounding box center [349, 77] width 63 height 32
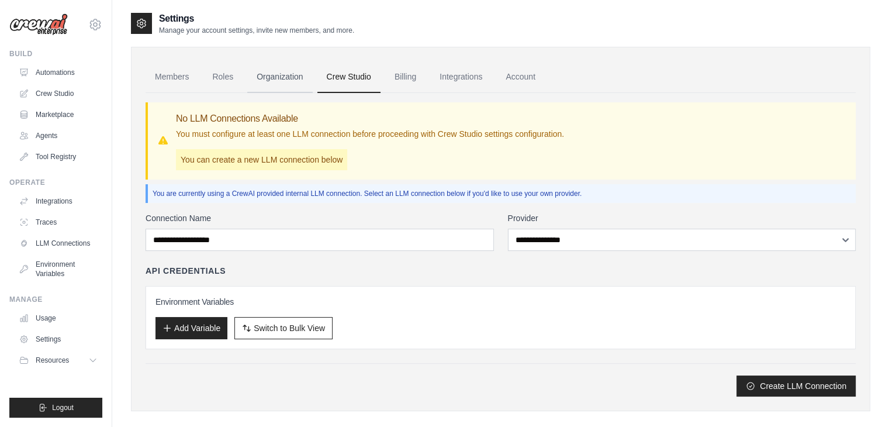
click at [295, 78] on link "Organization" at bounding box center [279, 77] width 65 height 32
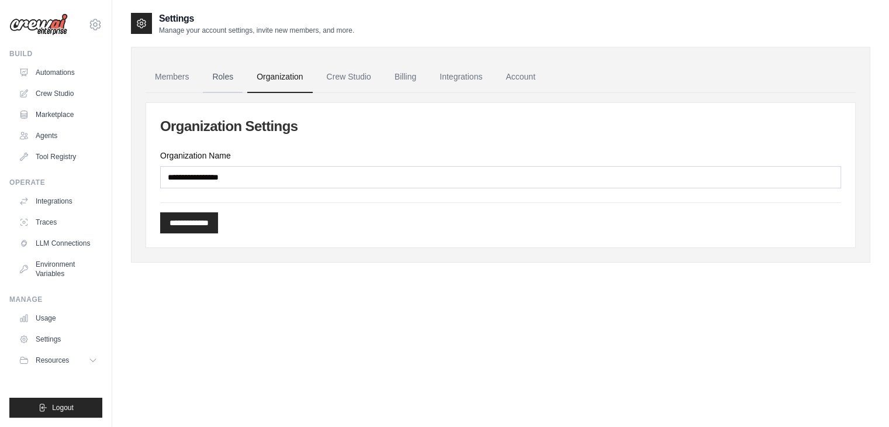
click at [222, 73] on link "Roles" at bounding box center [223, 77] width 40 height 32
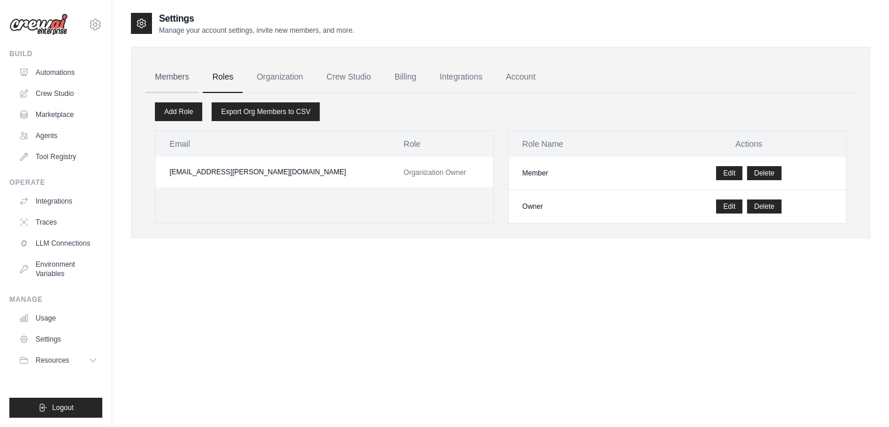
click at [164, 73] on link "Members" at bounding box center [172, 77] width 53 height 32
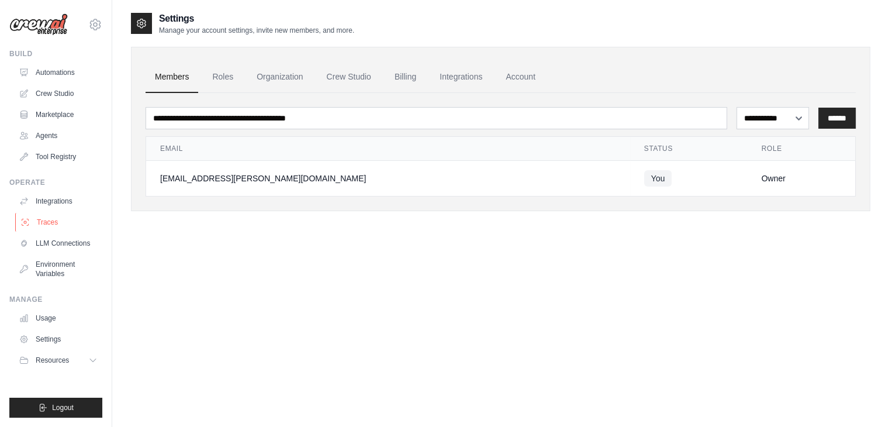
click at [52, 221] on link "Traces" at bounding box center [59, 222] width 88 height 19
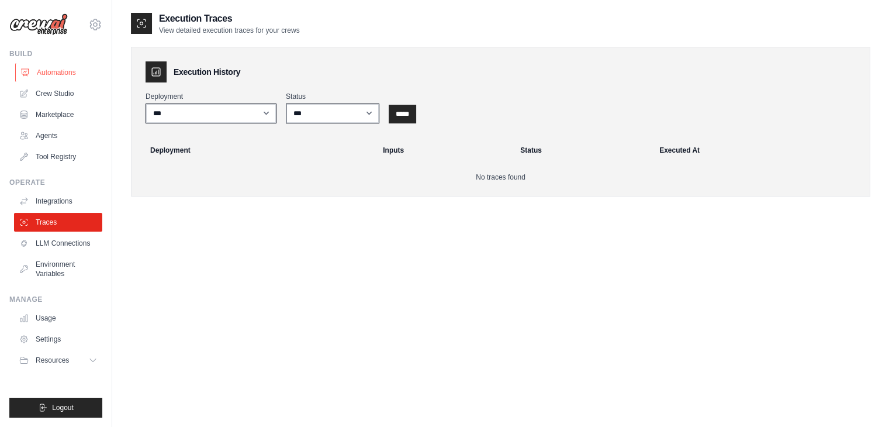
click at [60, 68] on link "Automations" at bounding box center [59, 72] width 88 height 19
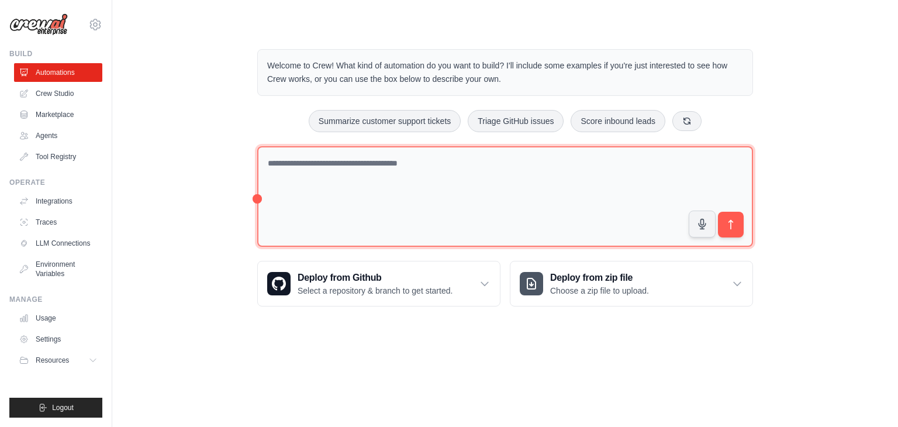
click at [318, 156] on textarea at bounding box center [505, 196] width 496 height 101
type textarea "**********"
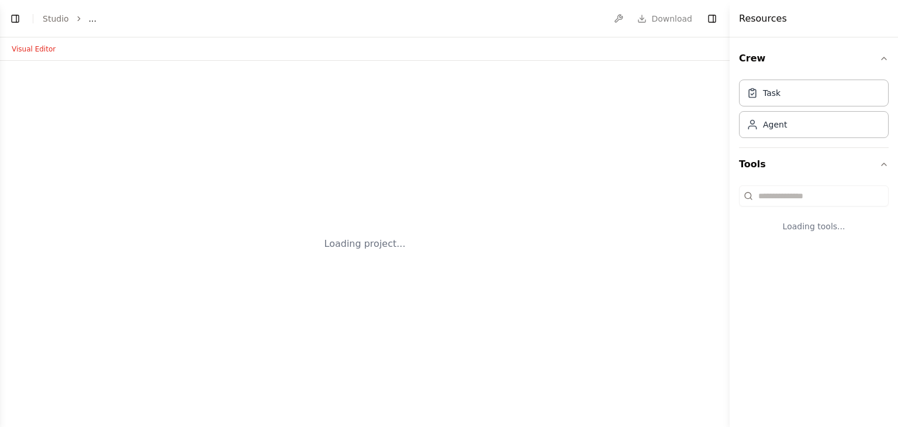
select select "****"
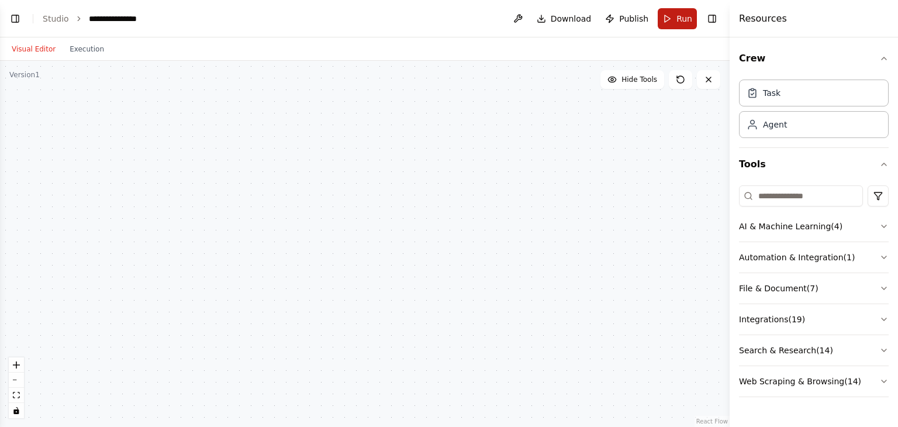
click at [678, 18] on span "Run" at bounding box center [685, 19] width 16 height 12
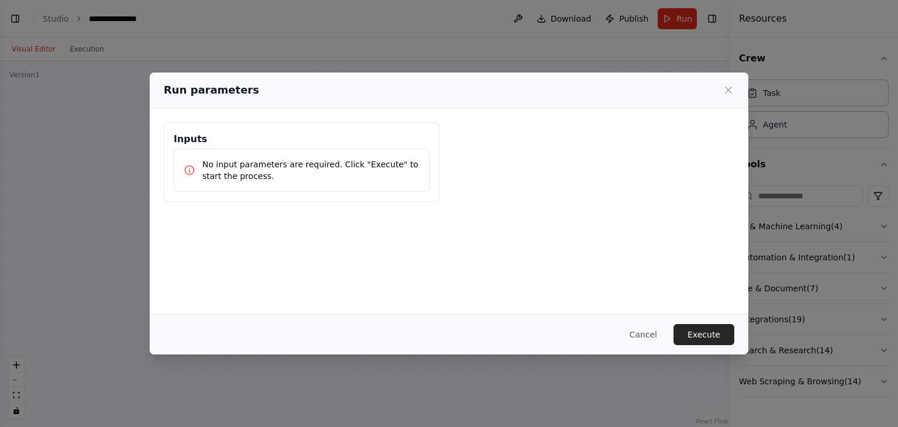
scroll to position [45, 0]
click at [704, 333] on button "Execute" at bounding box center [704, 334] width 61 height 21
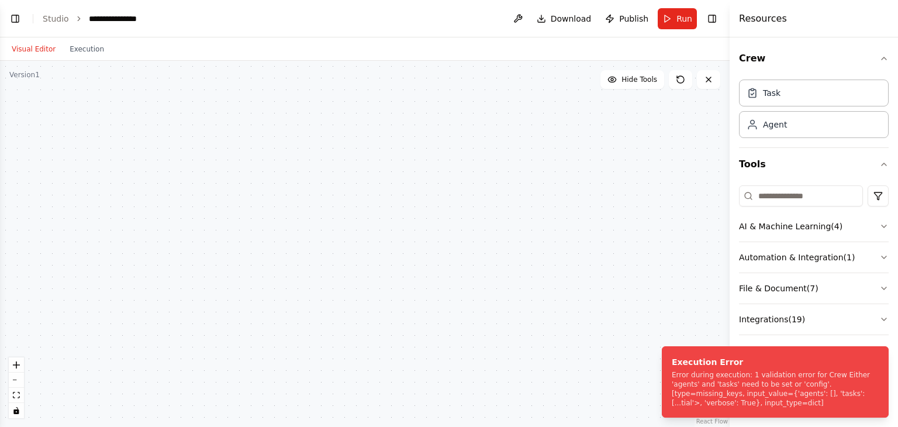
scroll to position [334, 0]
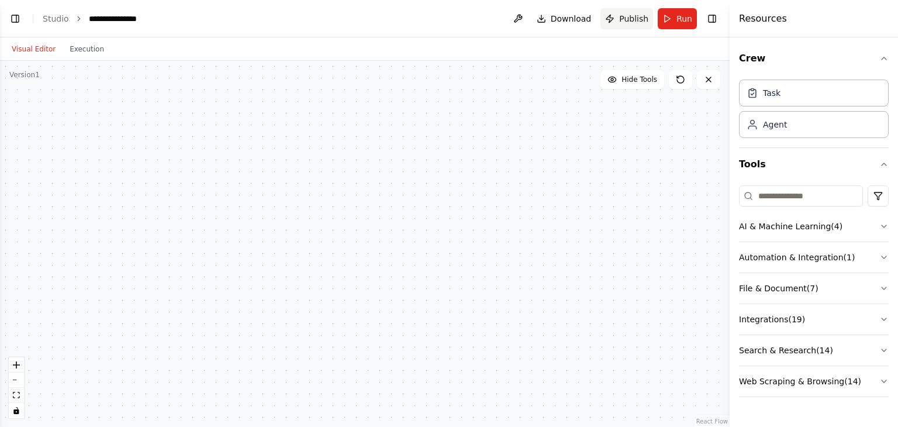
click at [620, 22] on button "Publish" at bounding box center [627, 18] width 53 height 21
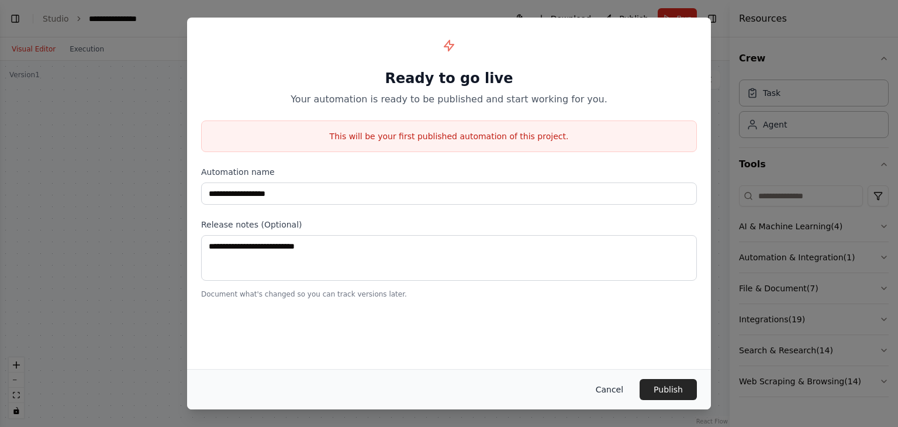
click at [618, 395] on button "Cancel" at bounding box center [609, 389] width 46 height 21
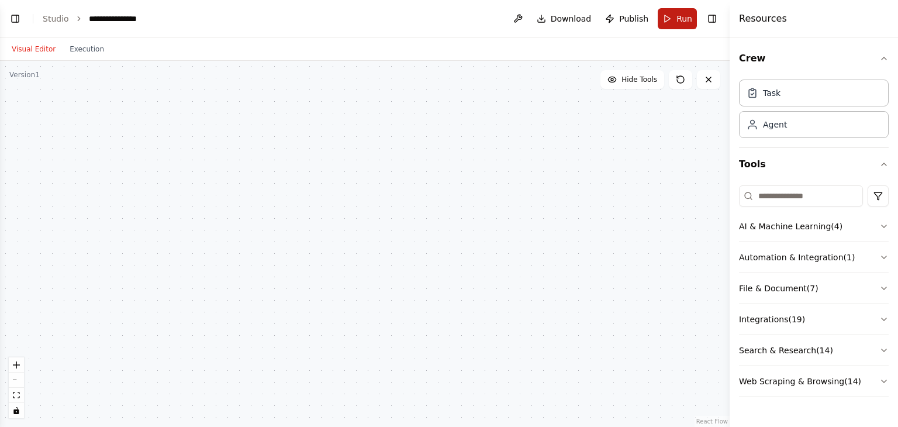
click at [685, 17] on span "Run" at bounding box center [685, 19] width 16 height 12
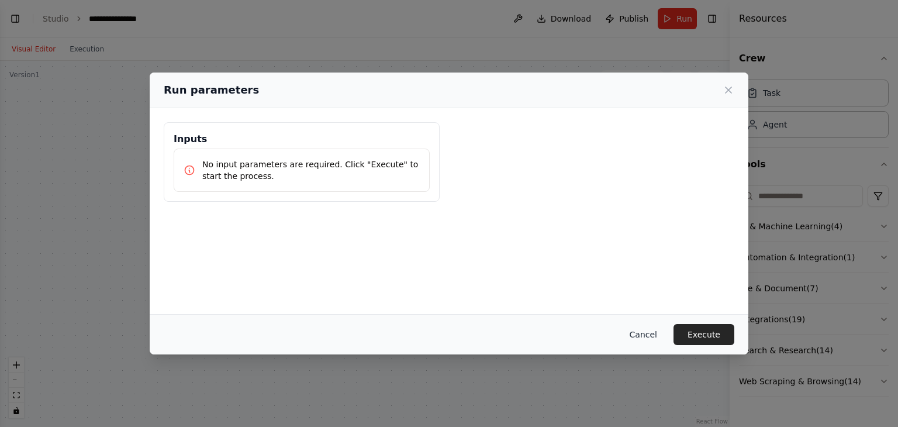
click at [650, 335] on button "Cancel" at bounding box center [643, 334] width 46 height 21
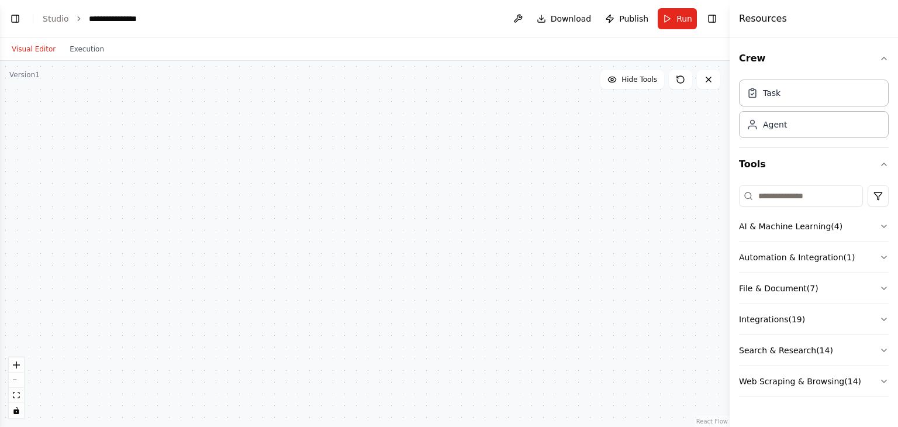
click at [379, 194] on div at bounding box center [365, 244] width 730 height 366
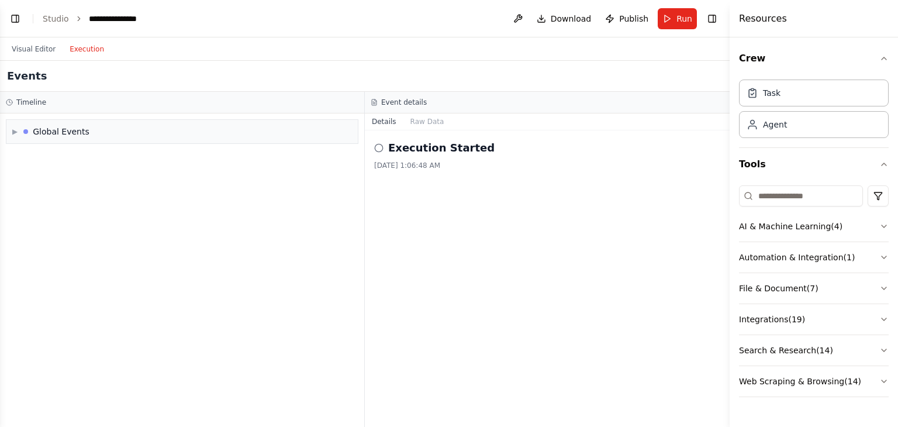
click at [87, 52] on button "Execution" at bounding box center [87, 49] width 49 height 14
click at [37, 50] on button "Visual Editor" at bounding box center [34, 49] width 58 height 14
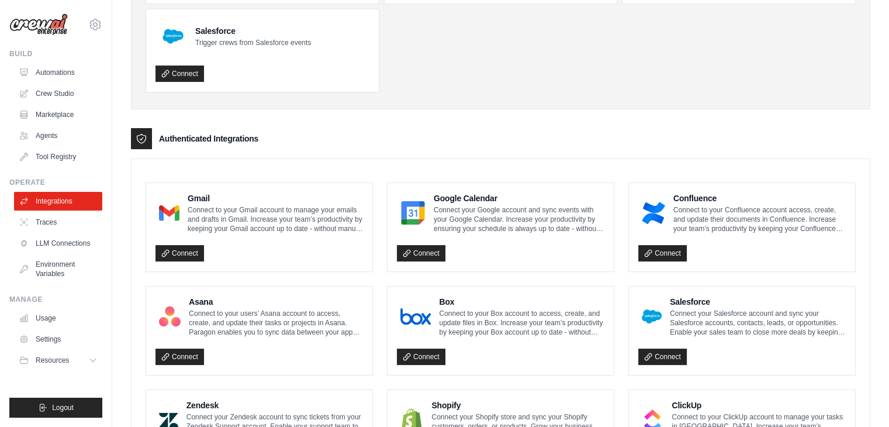
scroll to position [175, 0]
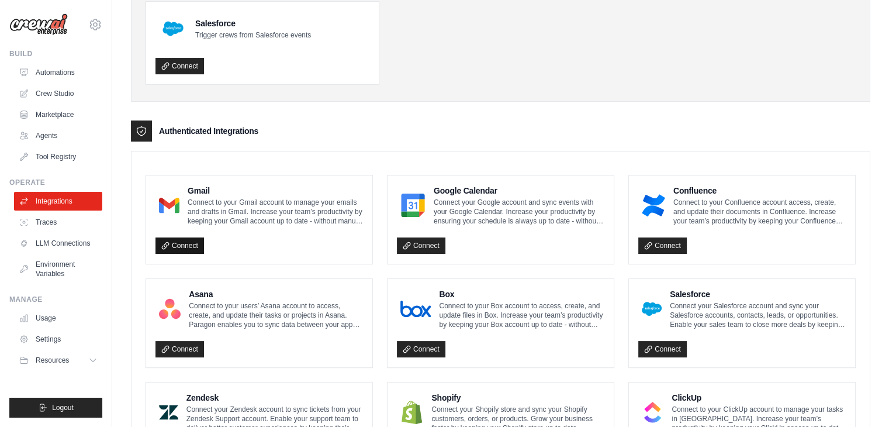
click at [187, 247] on link "Connect" at bounding box center [180, 245] width 49 height 16
